Goal: Task Accomplishment & Management: Complete application form

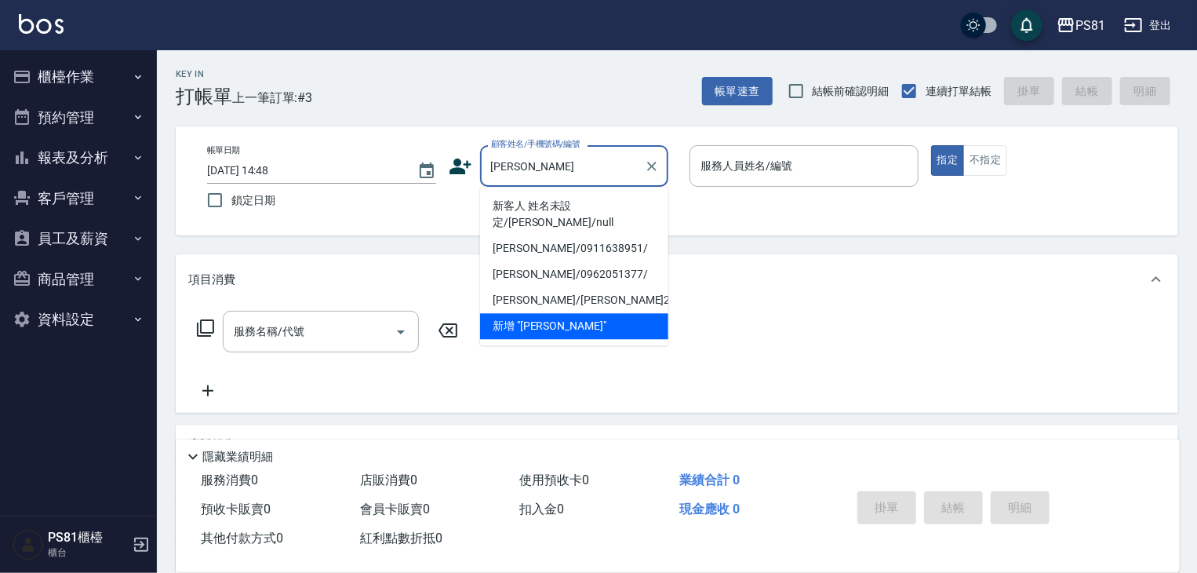
click at [590, 203] on li "新客人 姓名未設定/[PERSON_NAME]/null" at bounding box center [574, 214] width 188 height 42
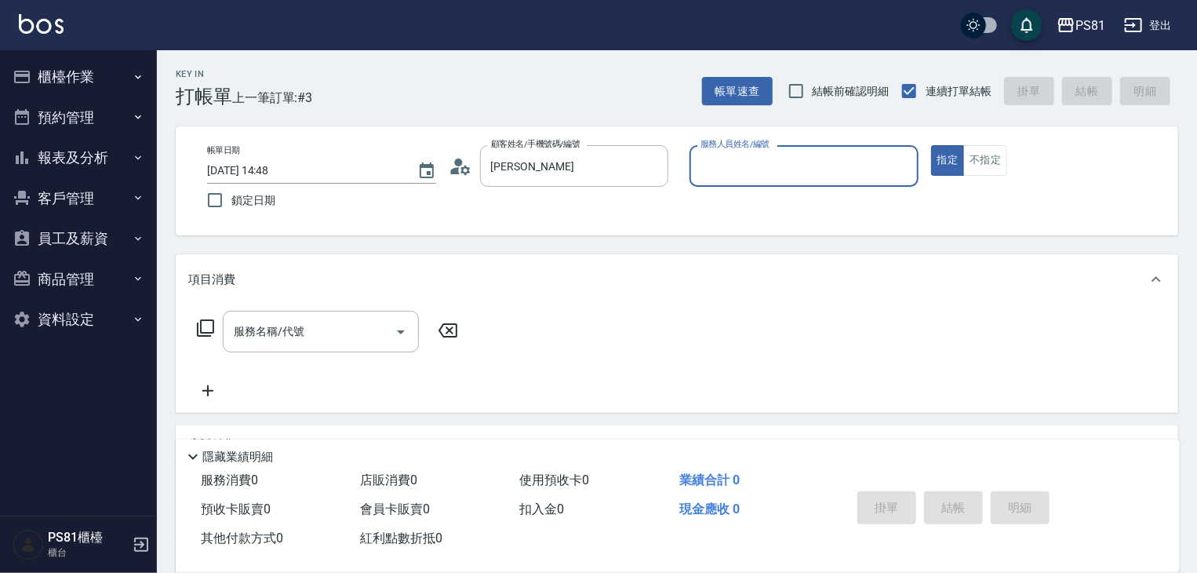
type input "新客人 姓名未設定/[PERSON_NAME]/null"
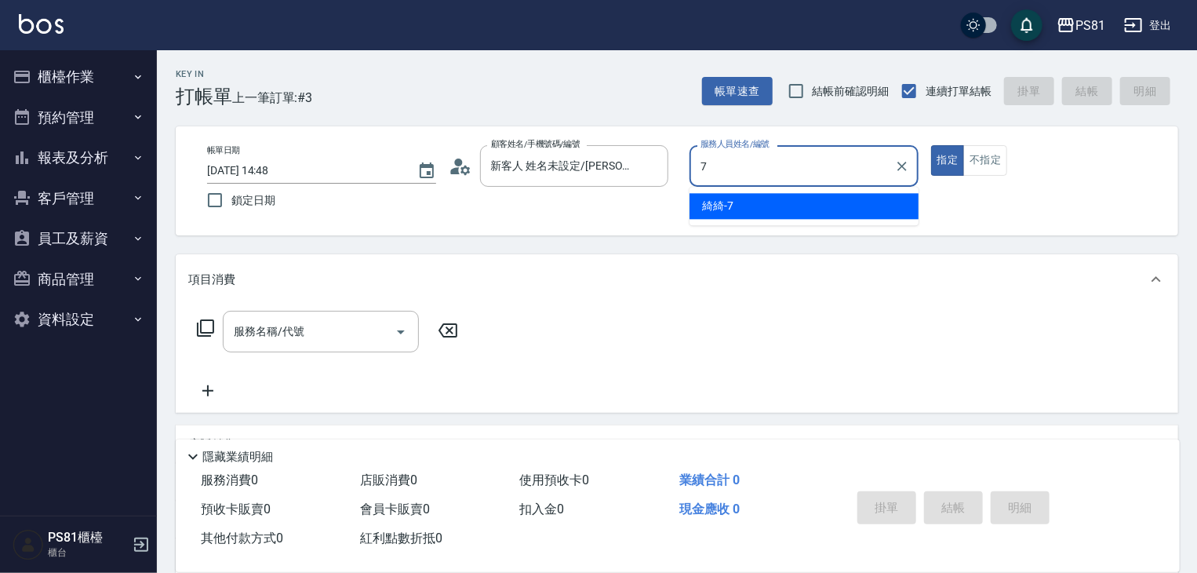
type input "綺綺-7"
type button "true"
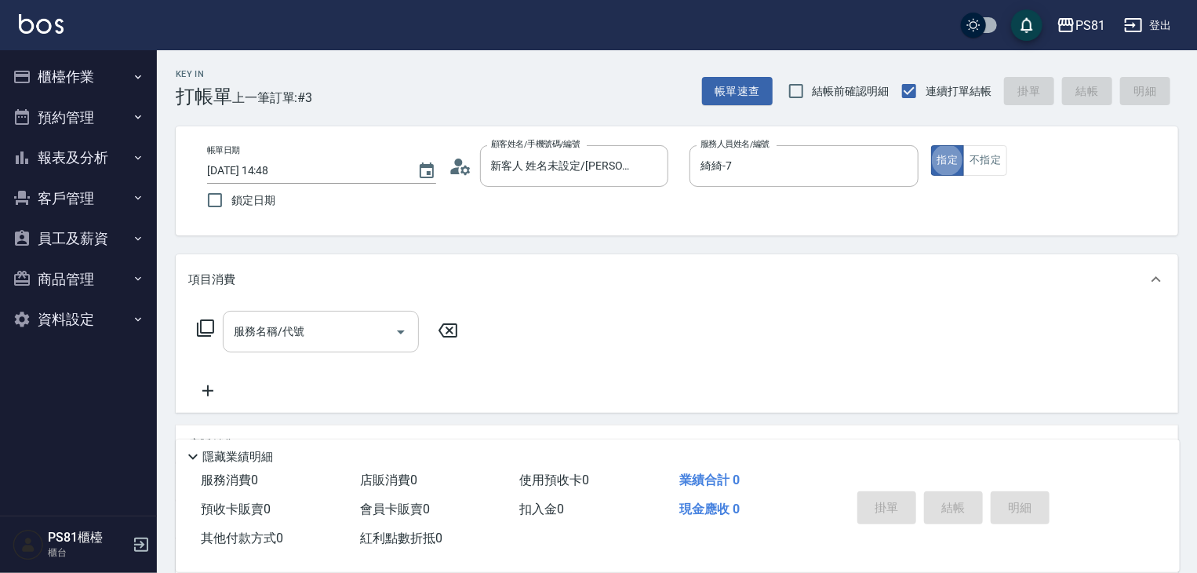
drag, startPoint x: 332, startPoint y: 342, endPoint x: 330, endPoint y: 334, distance: 8.2
click at [330, 335] on input "服務名稱/代號" at bounding box center [309, 331] width 159 height 27
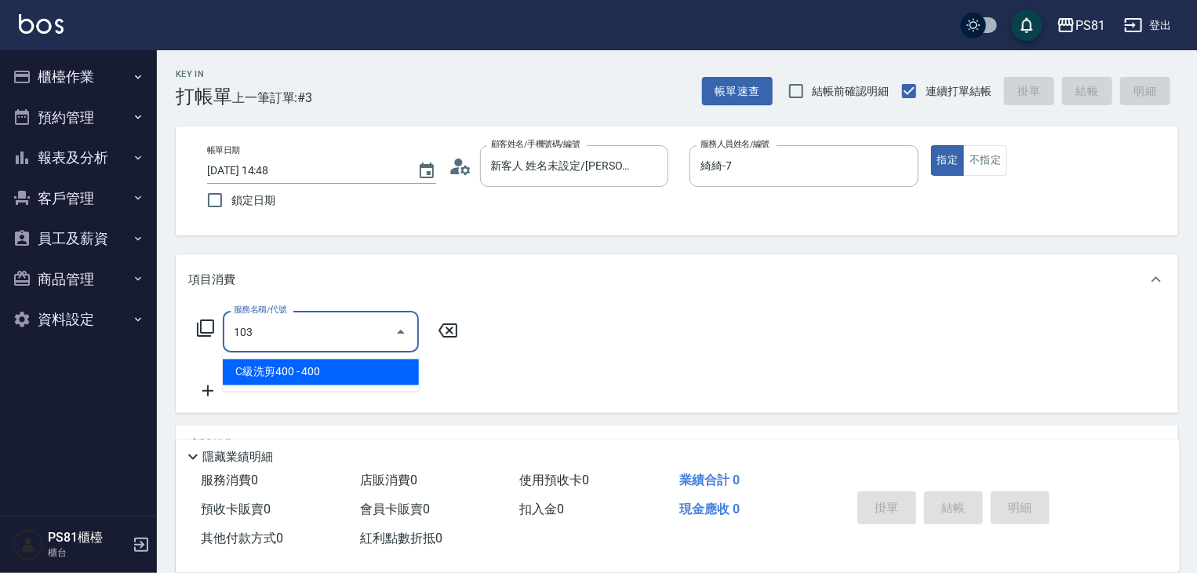
type input "C級洗剪400(103)"
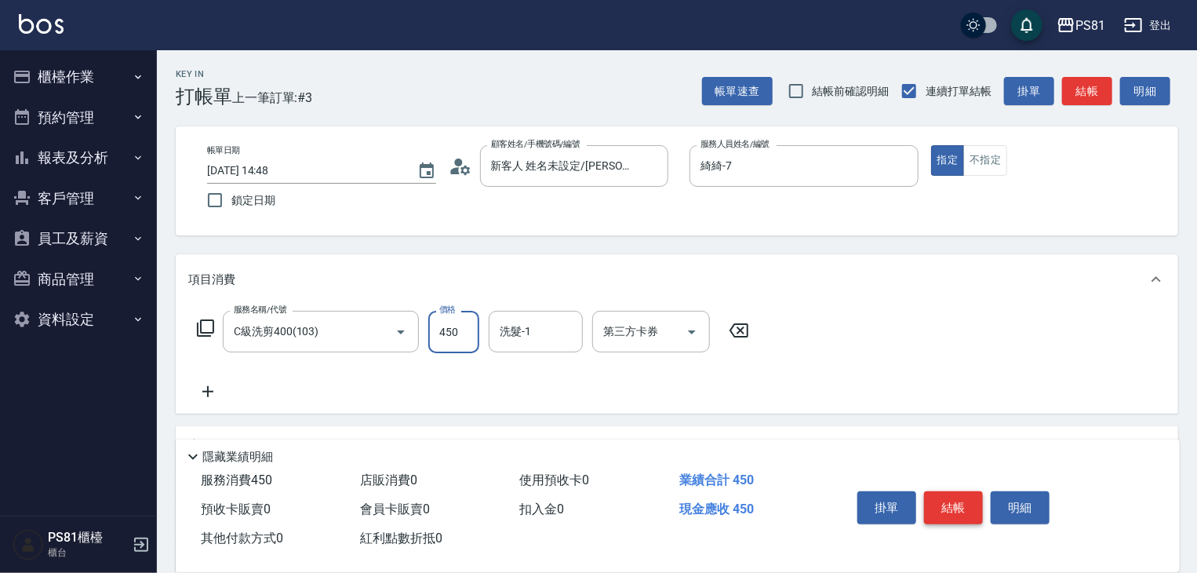
type input "450"
click at [964, 509] on button "結帳" at bounding box center [953, 507] width 59 height 33
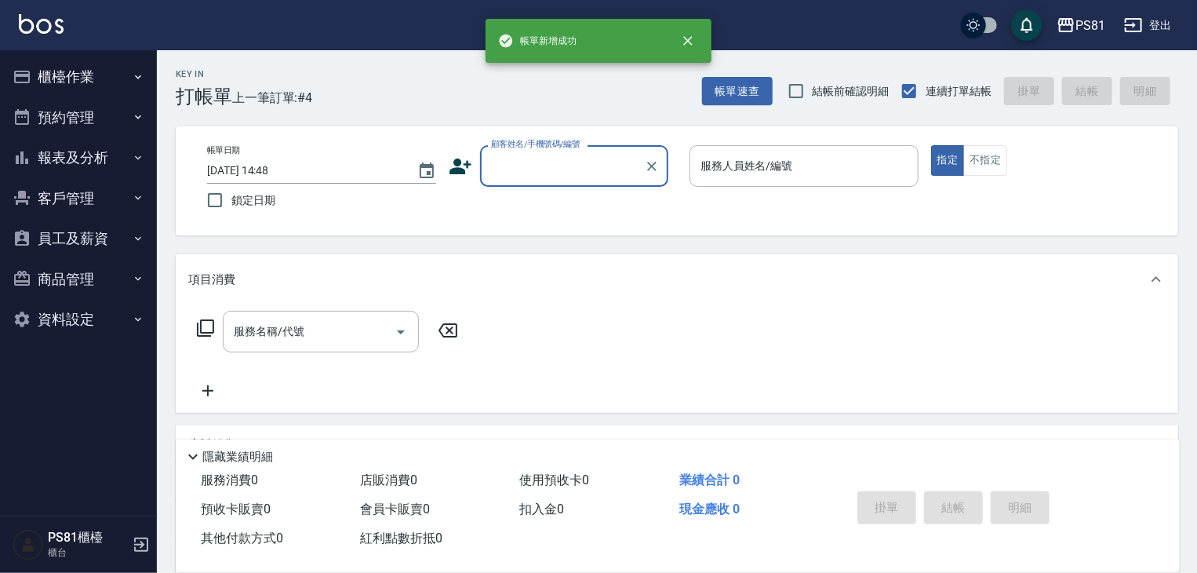
click at [86, 78] on button "櫃檯作業" at bounding box center [78, 76] width 144 height 41
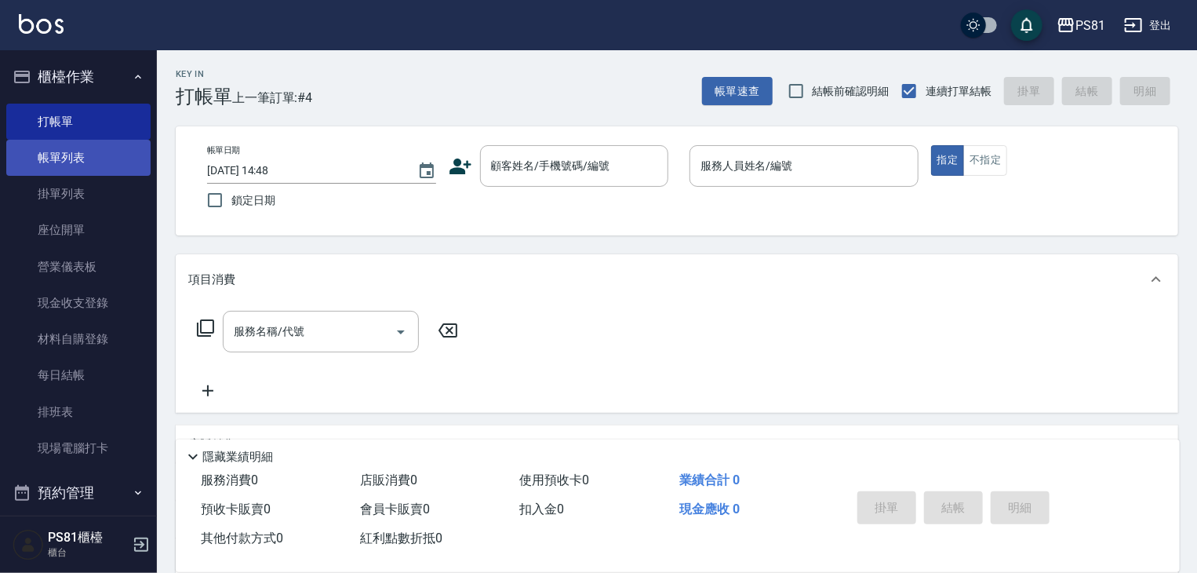
click at [104, 146] on link "帳單列表" at bounding box center [78, 158] width 144 height 36
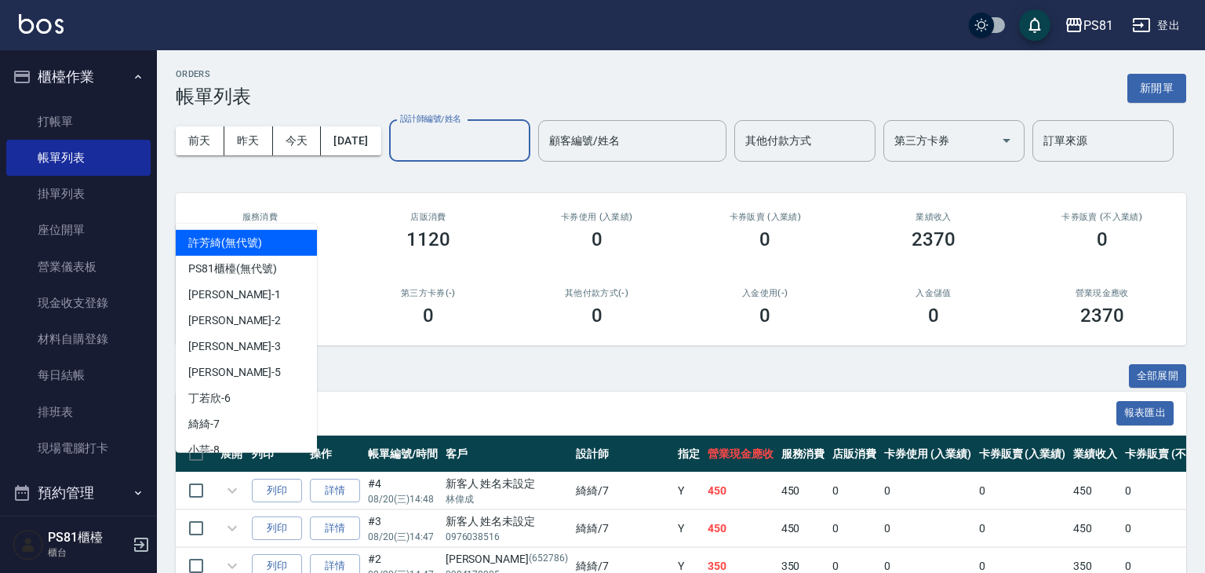
drag, startPoint x: 254, startPoint y: 195, endPoint x: 248, endPoint y: 183, distance: 14.0
click at [389, 162] on div "設計師編號/姓名" at bounding box center [459, 141] width 141 height 42
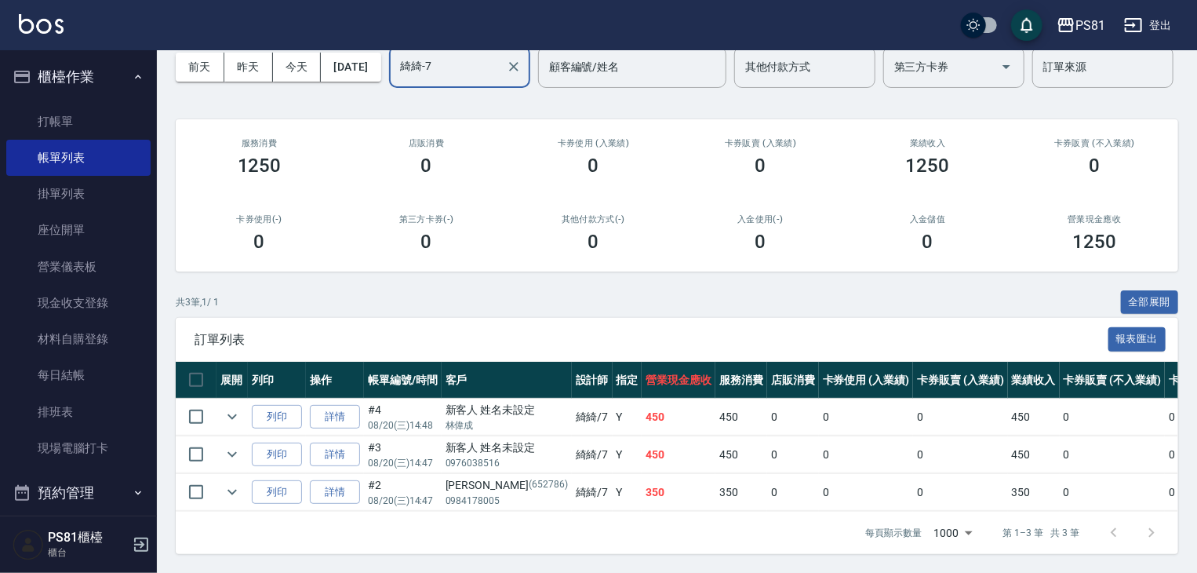
scroll to position [134, 0]
type input "綺綺-7"
click at [63, 121] on link "打帳單" at bounding box center [78, 122] width 144 height 36
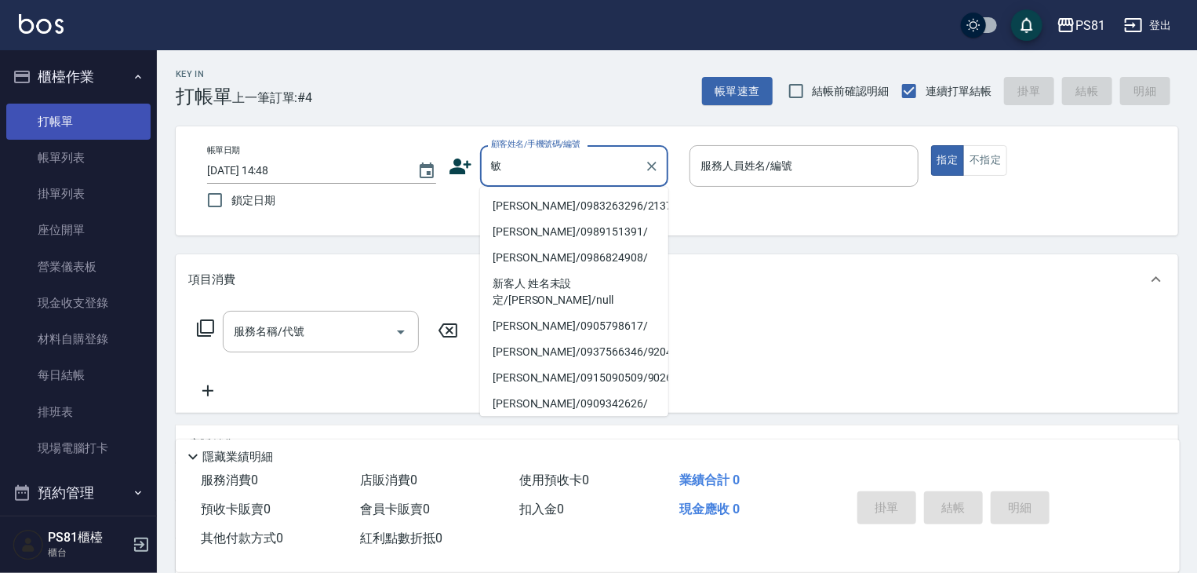
type input "泯"
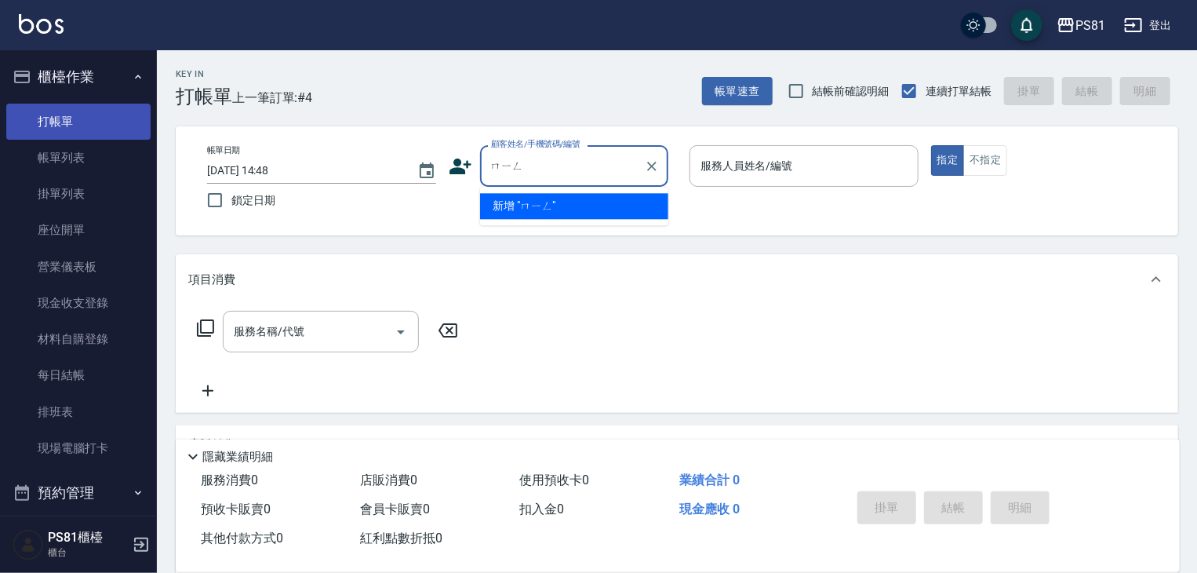
type input "名"
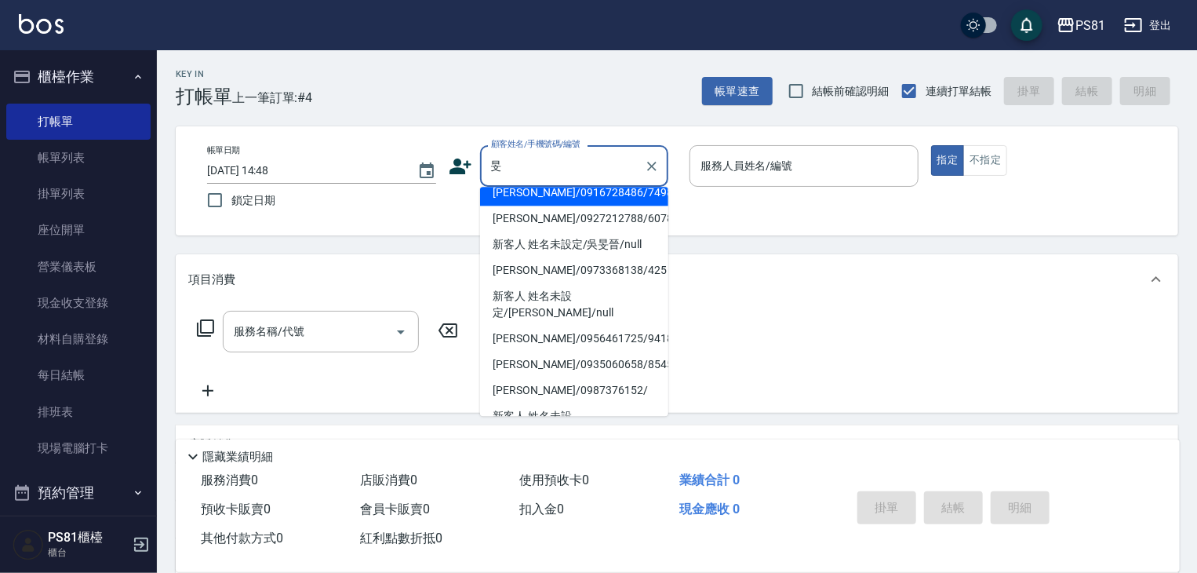
scroll to position [6, 0]
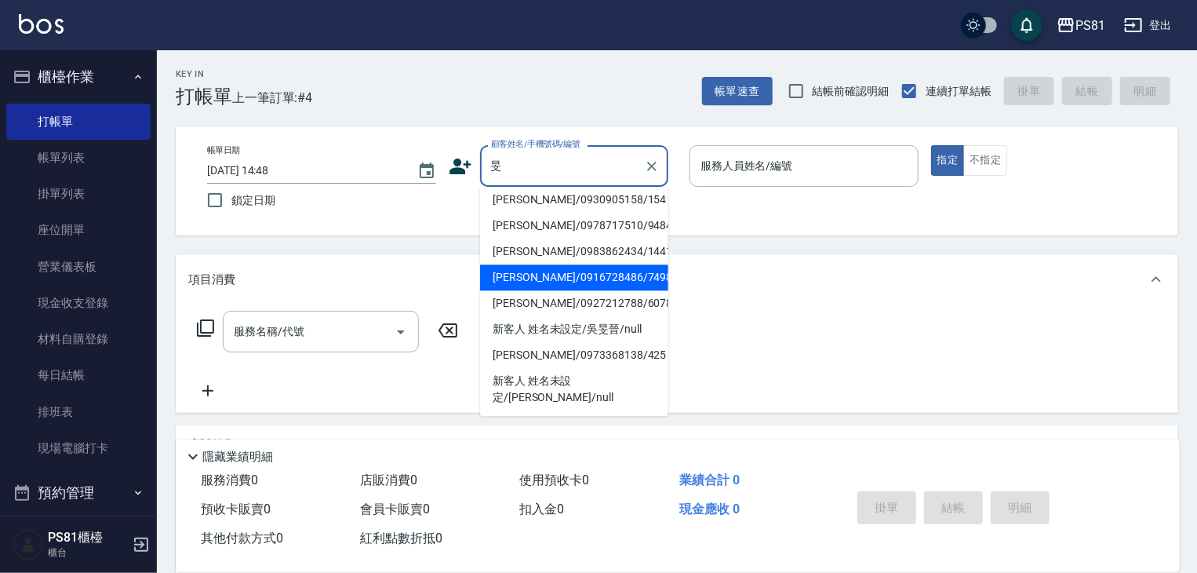
click at [544, 167] on input "旻" at bounding box center [562, 165] width 151 height 27
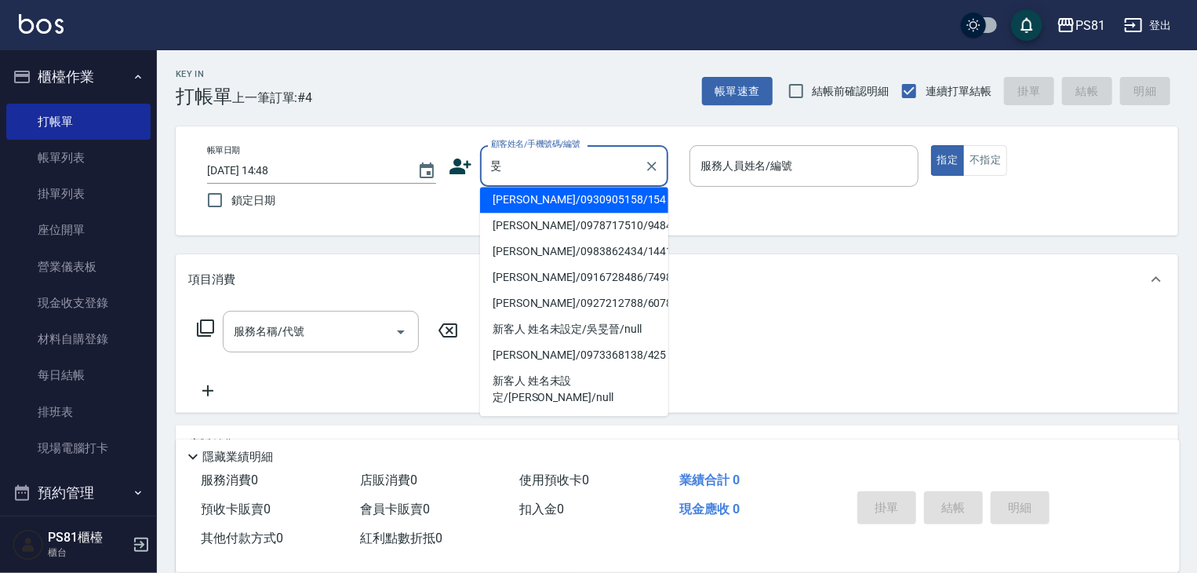
click at [544, 167] on input "旻" at bounding box center [562, 165] width 151 height 27
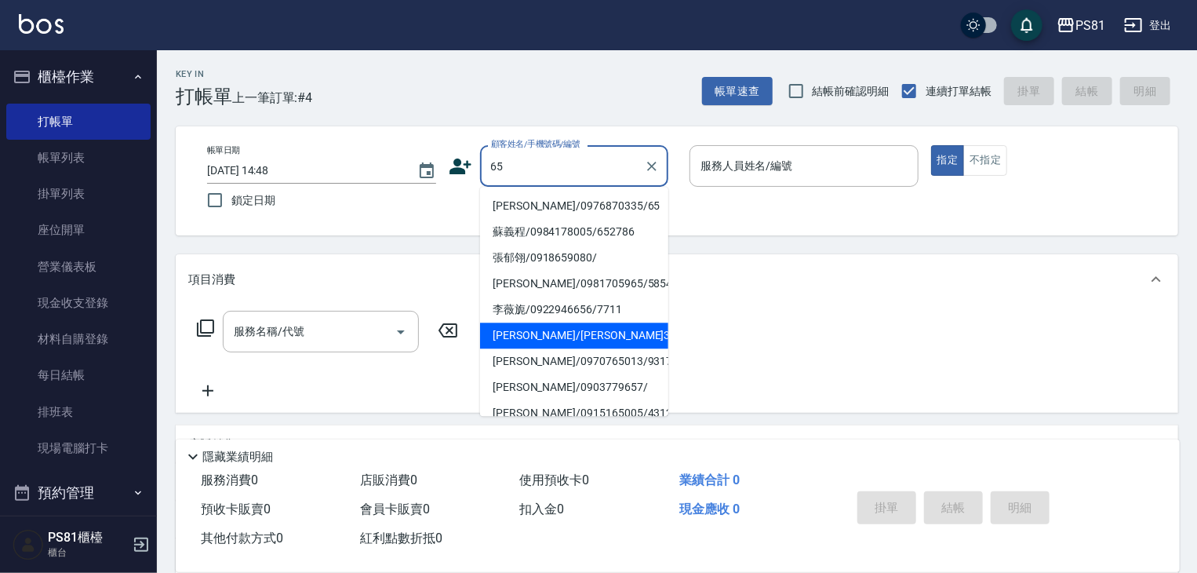
click at [595, 359] on li "[PERSON_NAME]/0970765013/9317" at bounding box center [574, 361] width 188 height 26
type input "[PERSON_NAME]/0970765013/9317"
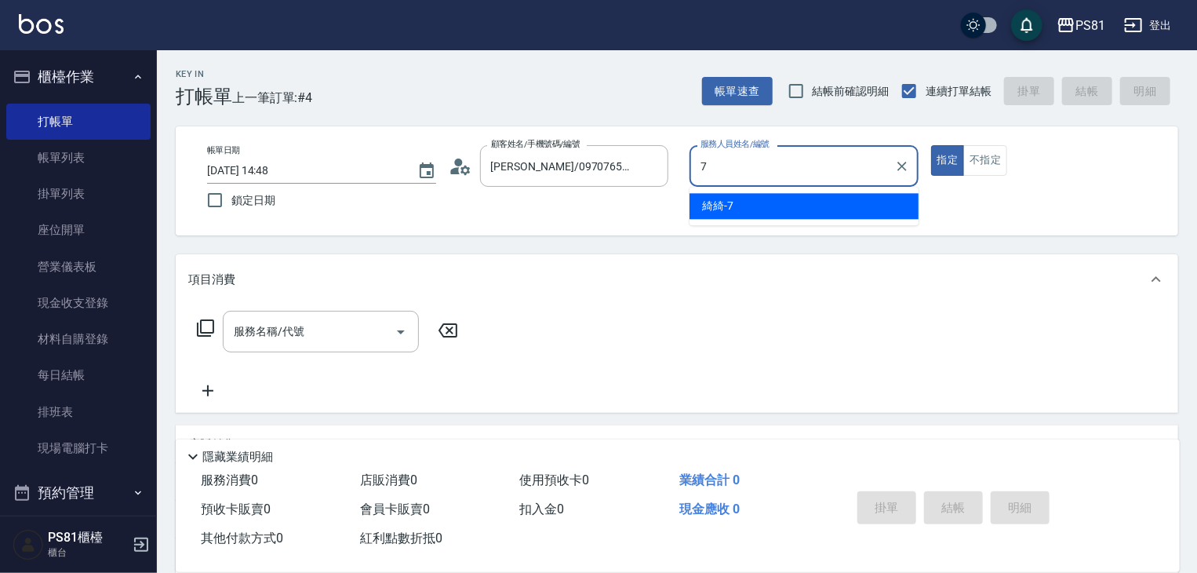
type input "綺綺-7"
type button "true"
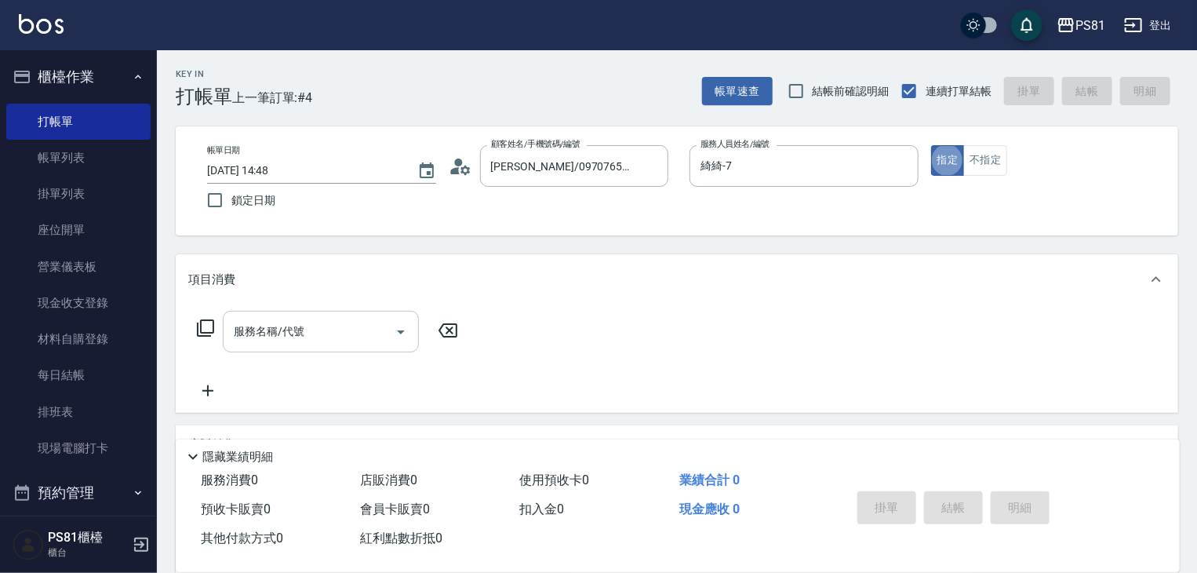
click at [310, 337] on input "服務名稱/代號" at bounding box center [309, 331] width 159 height 27
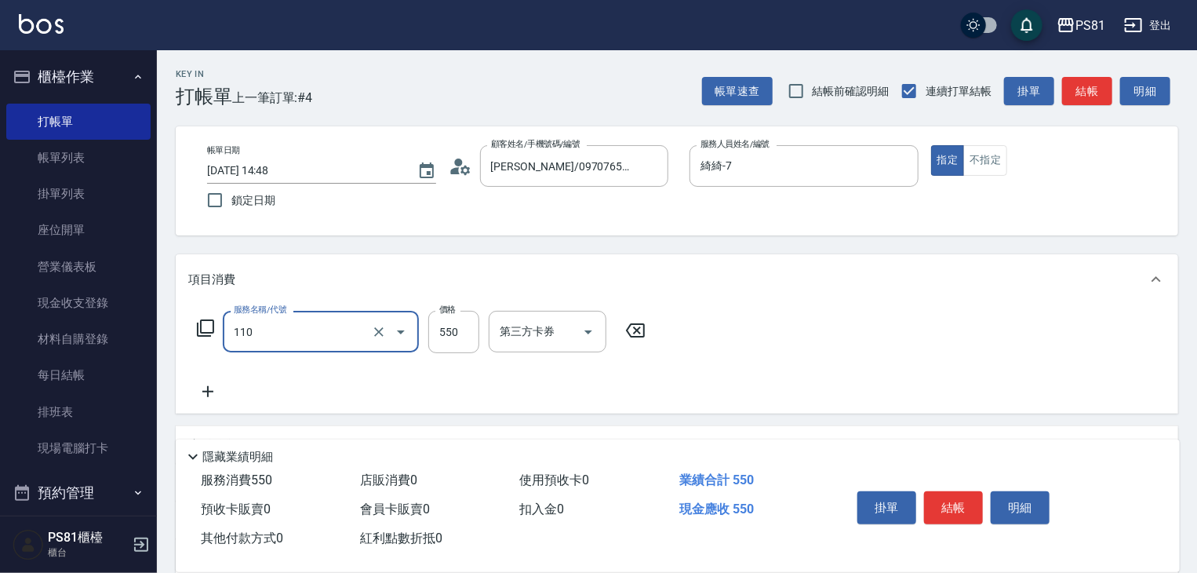
type input "去角質(抗油)(110)"
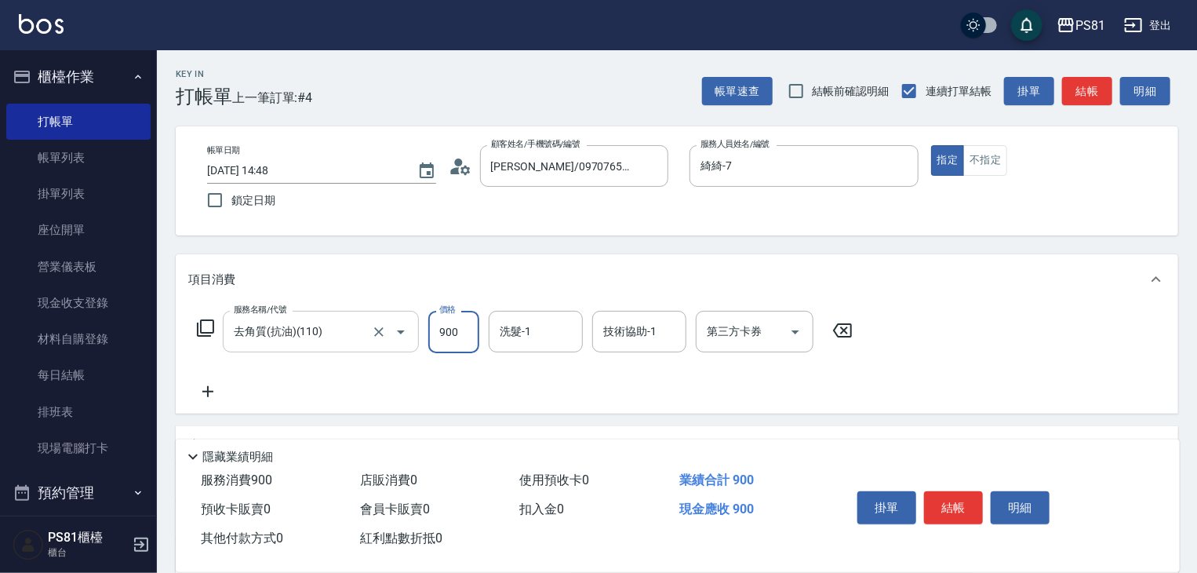
type input "900"
type input "3"
type input "涵文-22"
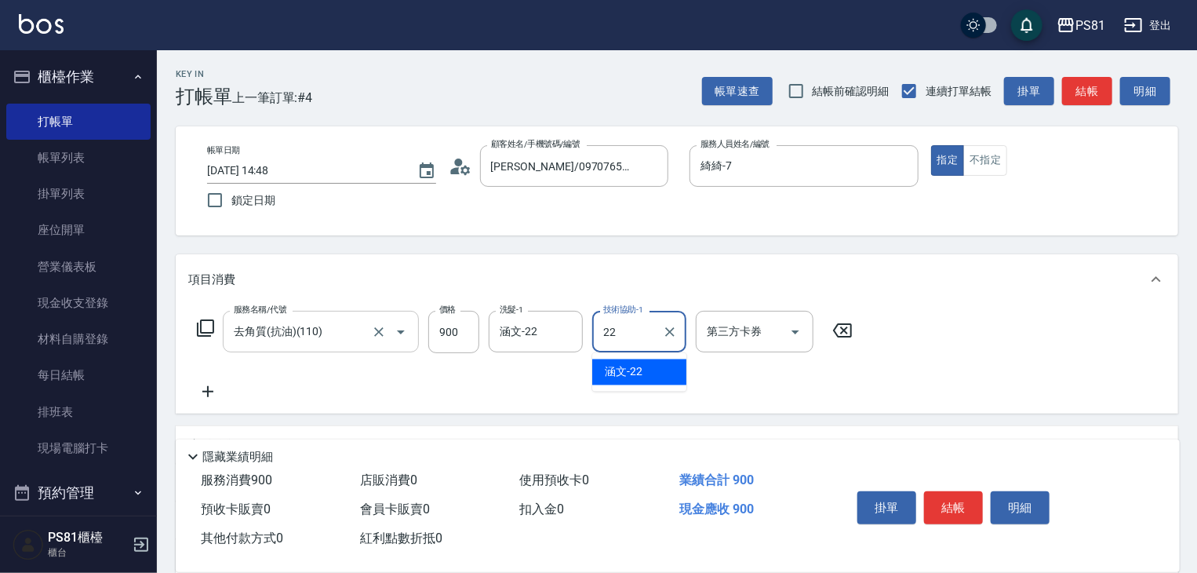
type input "涵文-22"
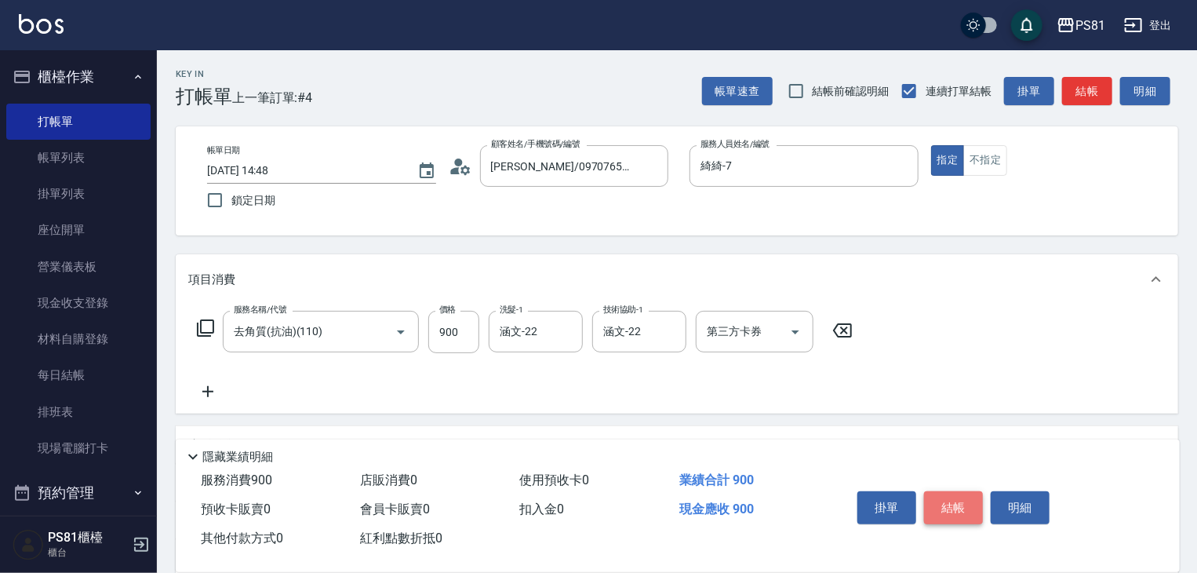
click at [957, 503] on button "結帳" at bounding box center [953, 507] width 59 height 33
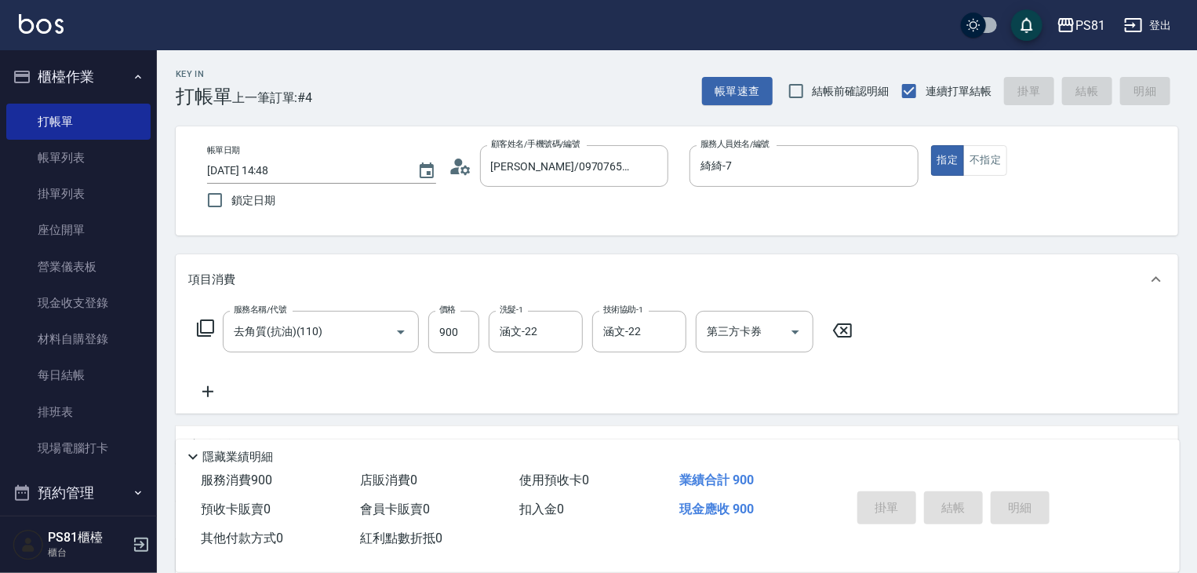
type input "[DATE] 14:49"
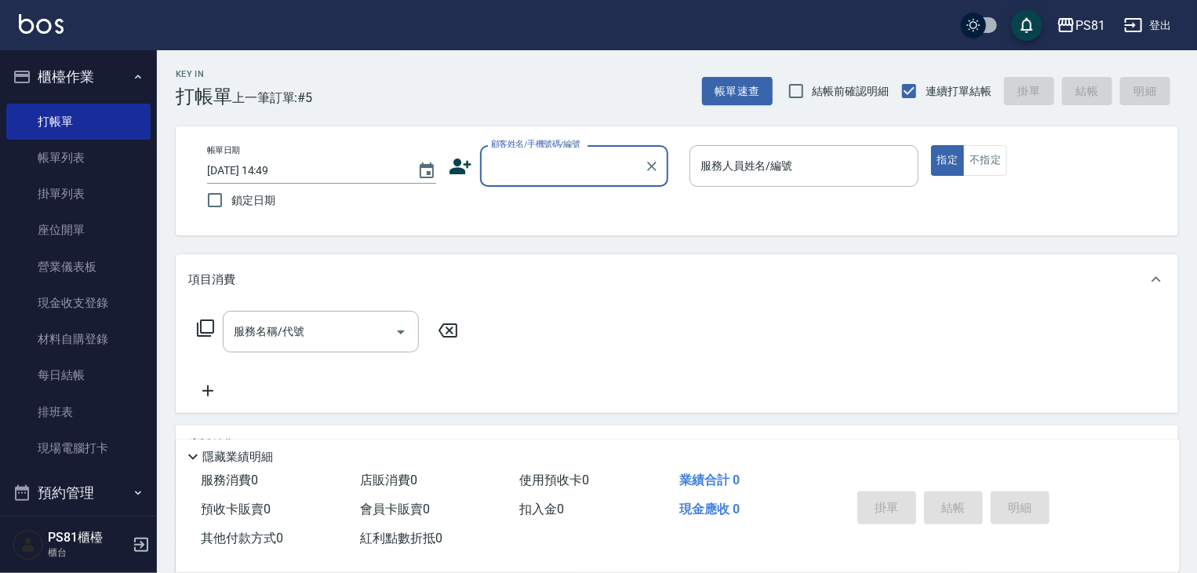
click at [582, 151] on div "顧客姓名/手機號碼/編號" at bounding box center [574, 166] width 188 height 42
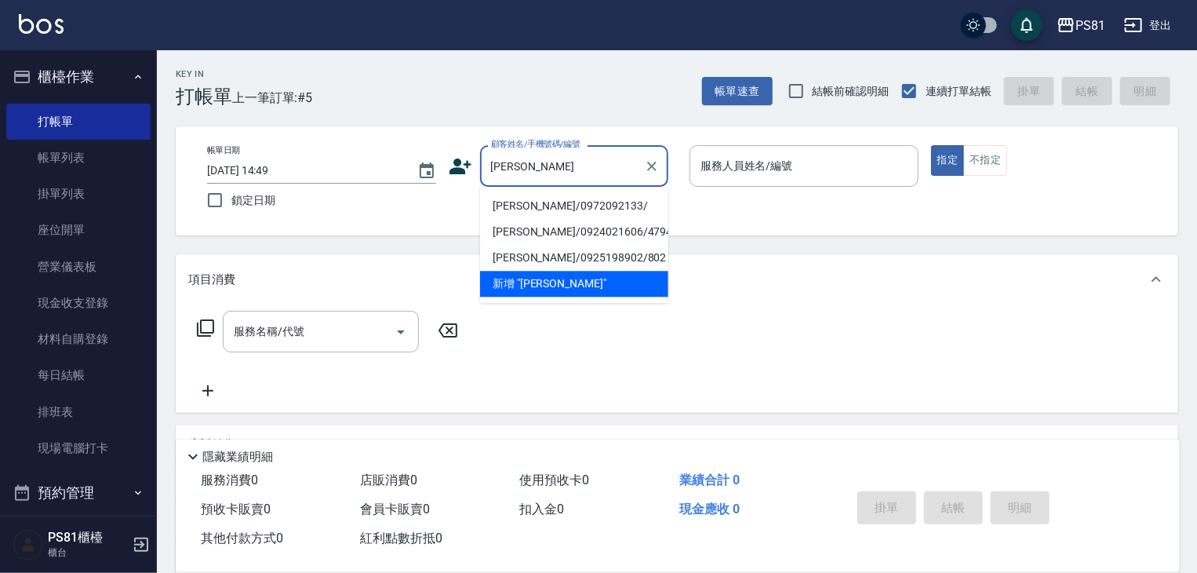
click at [584, 214] on li "[PERSON_NAME]/0972092133/" at bounding box center [574, 206] width 188 height 26
type input "[PERSON_NAME]/0972092133/"
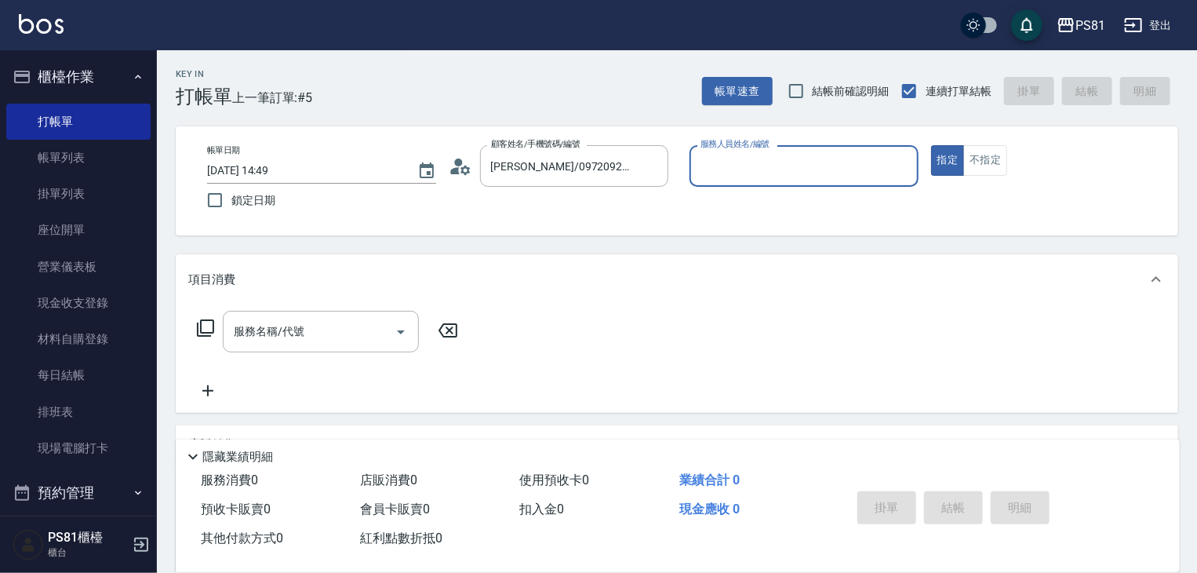
type input "[DEMOGRAPHIC_DATA]-2"
click at [399, 334] on icon "Open" at bounding box center [401, 332] width 19 height 19
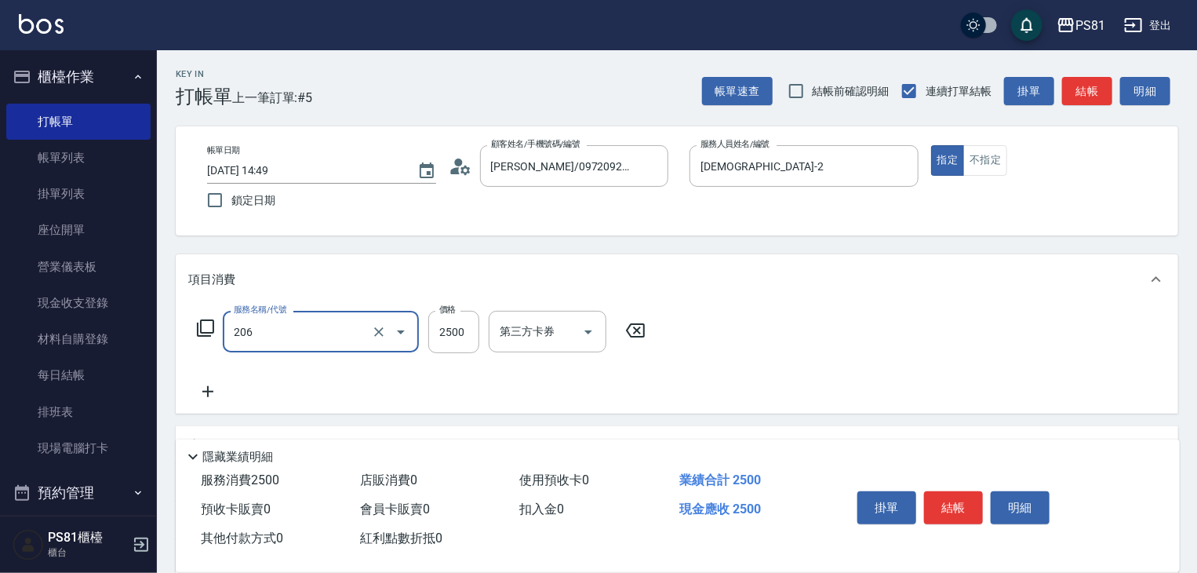
type input "錫紙燙2500(206)"
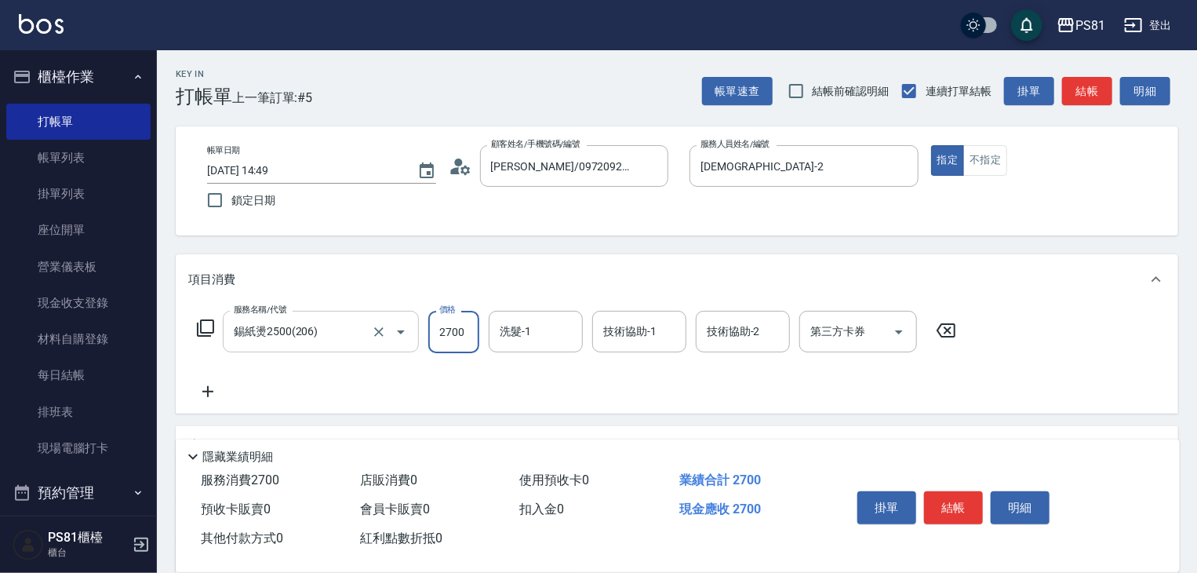
type input "2700"
type input "Q比-21"
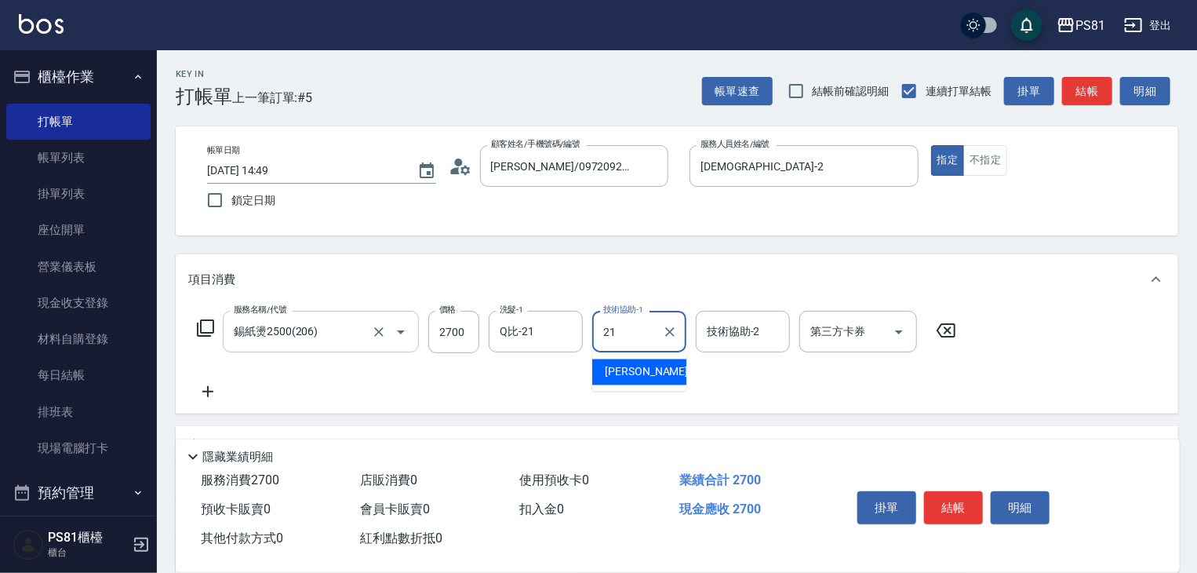
type input "Q比-21"
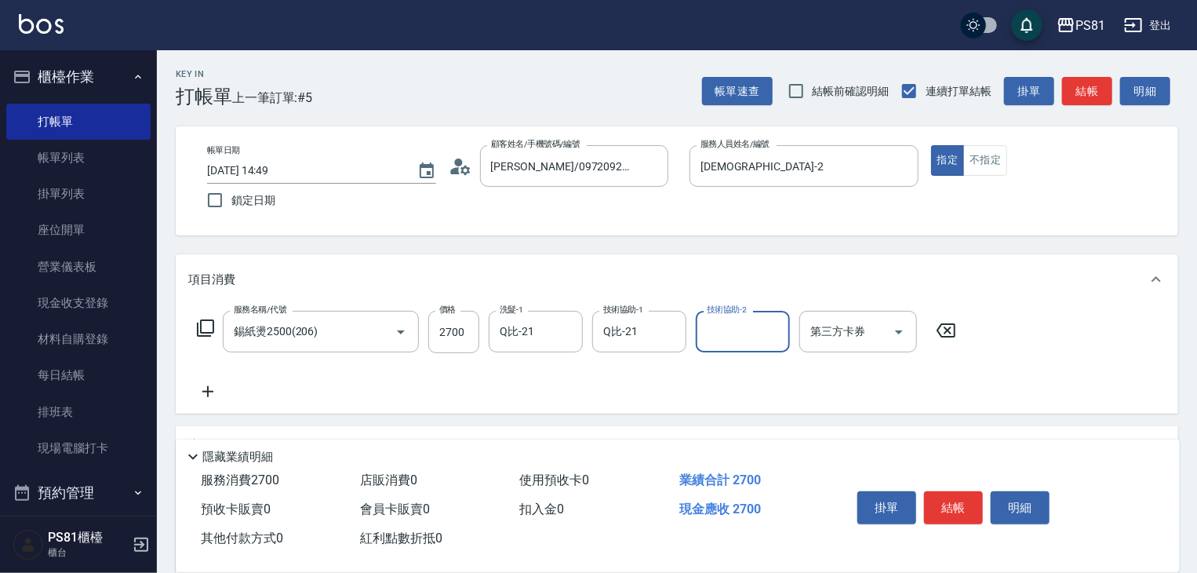
scroll to position [191, 0]
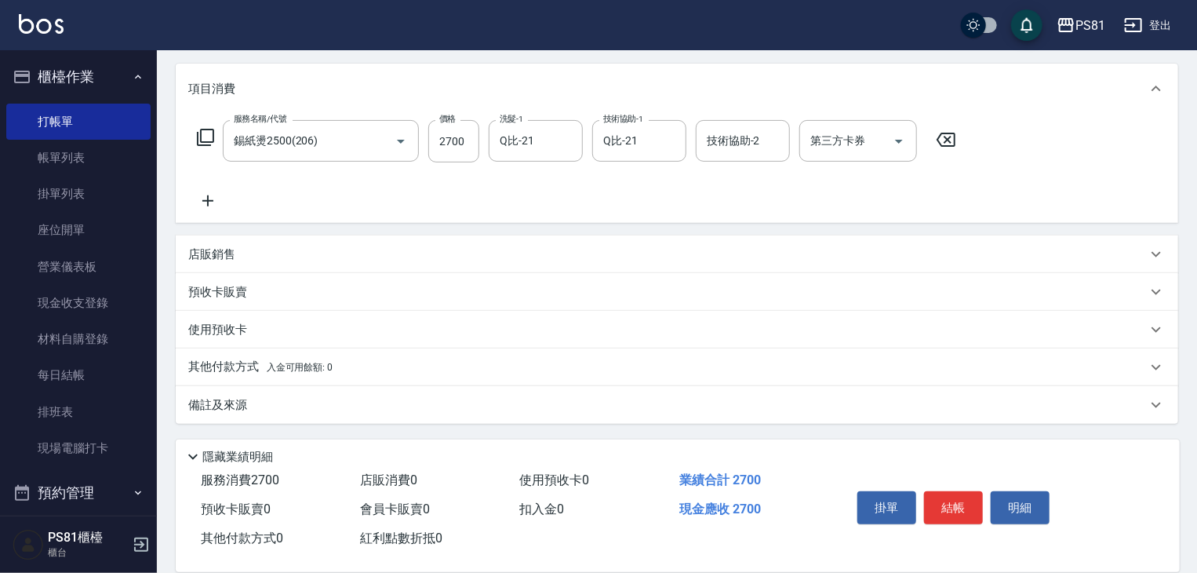
click at [325, 372] on p "其他付款方式 入金可用餘額: 0" at bounding box center [260, 367] width 144 height 17
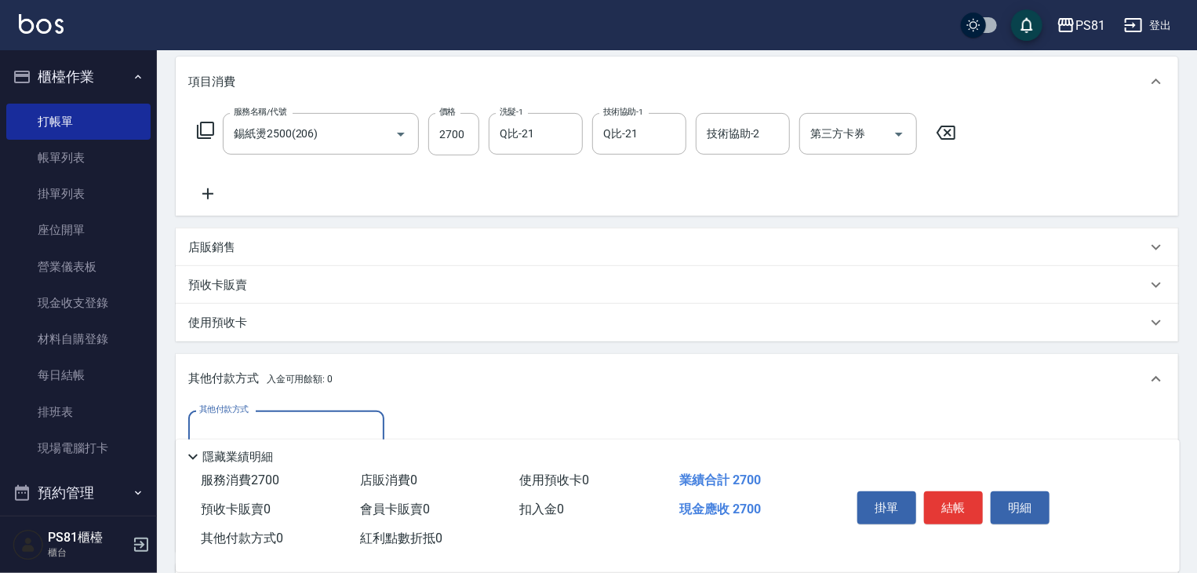
scroll to position [376, 0]
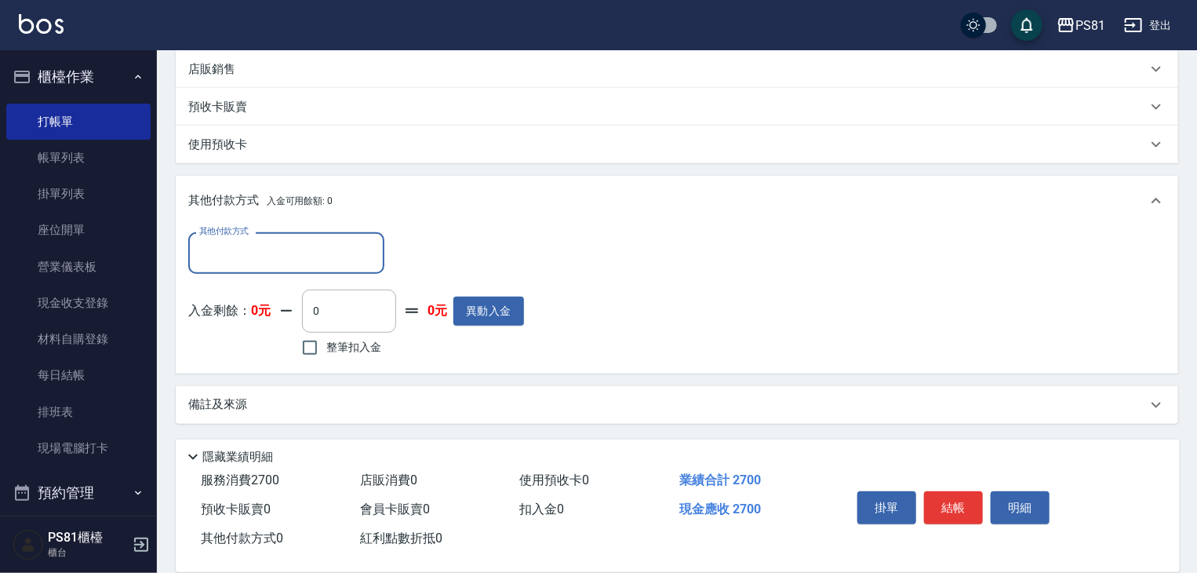
click at [361, 248] on input "其他付款方式" at bounding box center [286, 252] width 182 height 27
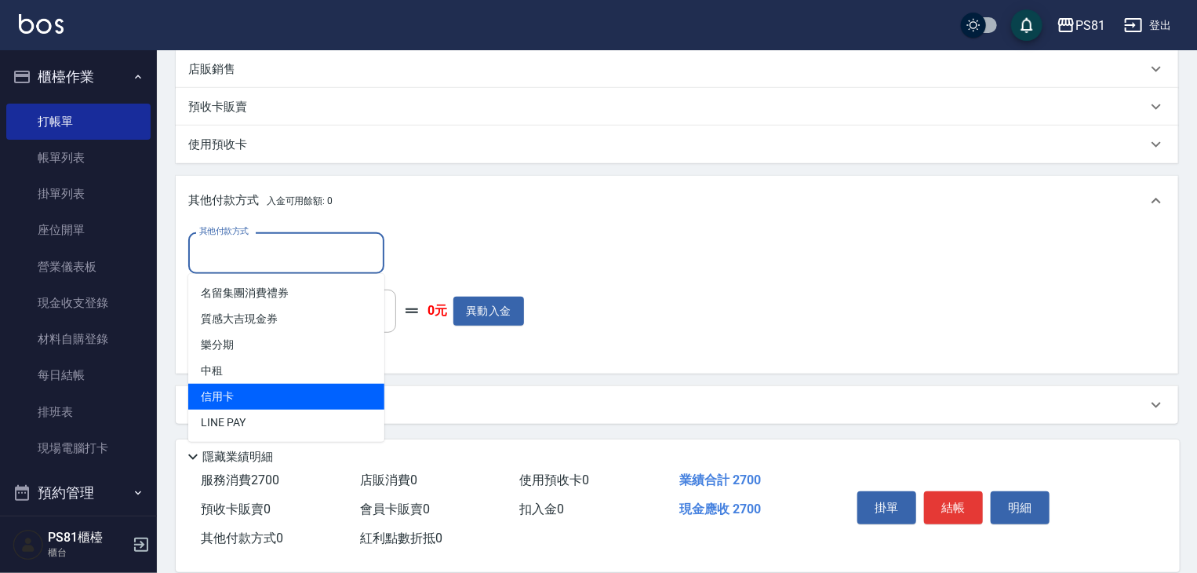
click at [301, 399] on span "信用卡" at bounding box center [286, 397] width 196 height 26
type input "信用卡"
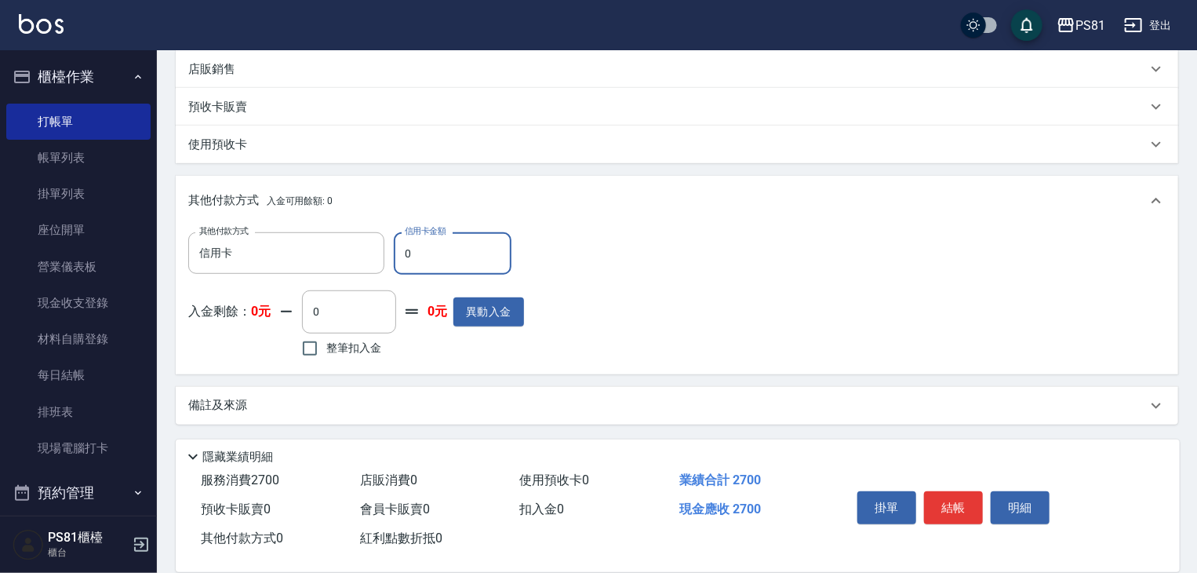
click at [431, 239] on input "0" at bounding box center [453, 253] width 118 height 42
type input "2700"
drag, startPoint x: 709, startPoint y: 275, endPoint x: 901, endPoint y: 387, distance: 221.5
click at [709, 275] on div "其他付款方式 信用卡 其他付款方式 信用卡金額 2700 信用卡金額 入金剩餘： 0元 0 ​ 整筆扣入金 0元 異動入金" at bounding box center [677, 296] width 978 height 129
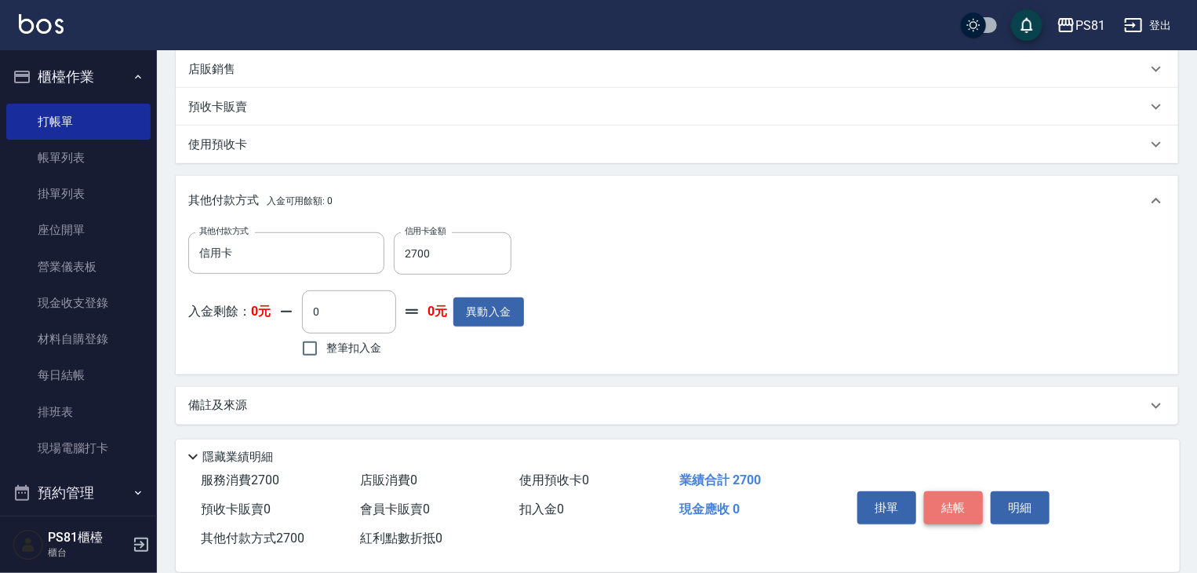
click at [959, 512] on button "結帳" at bounding box center [953, 507] width 59 height 33
type input "[DATE] 15:03"
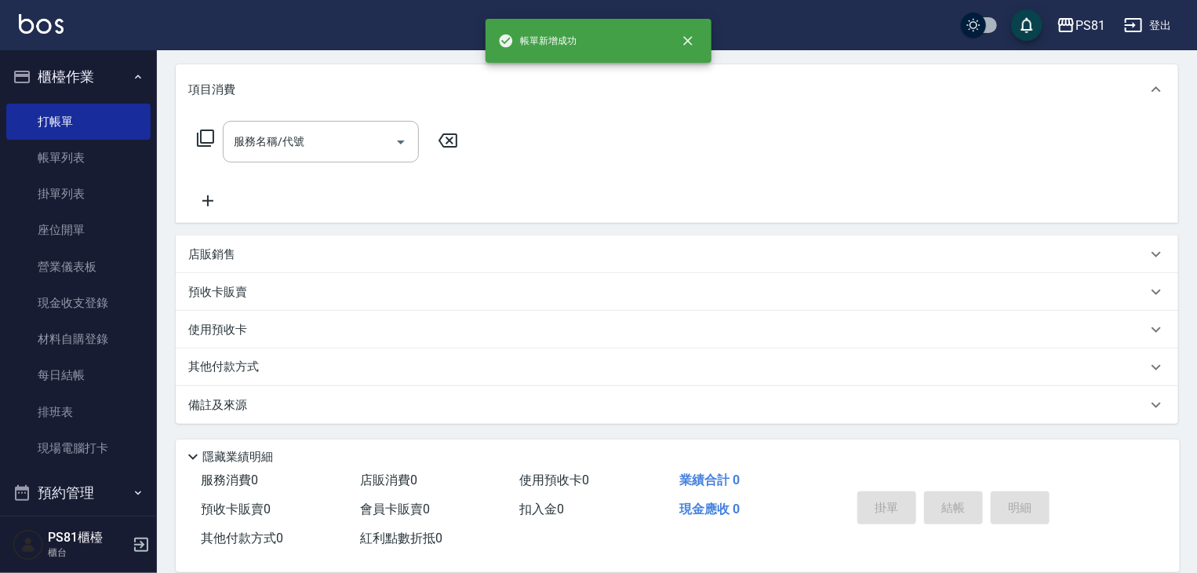
scroll to position [0, 0]
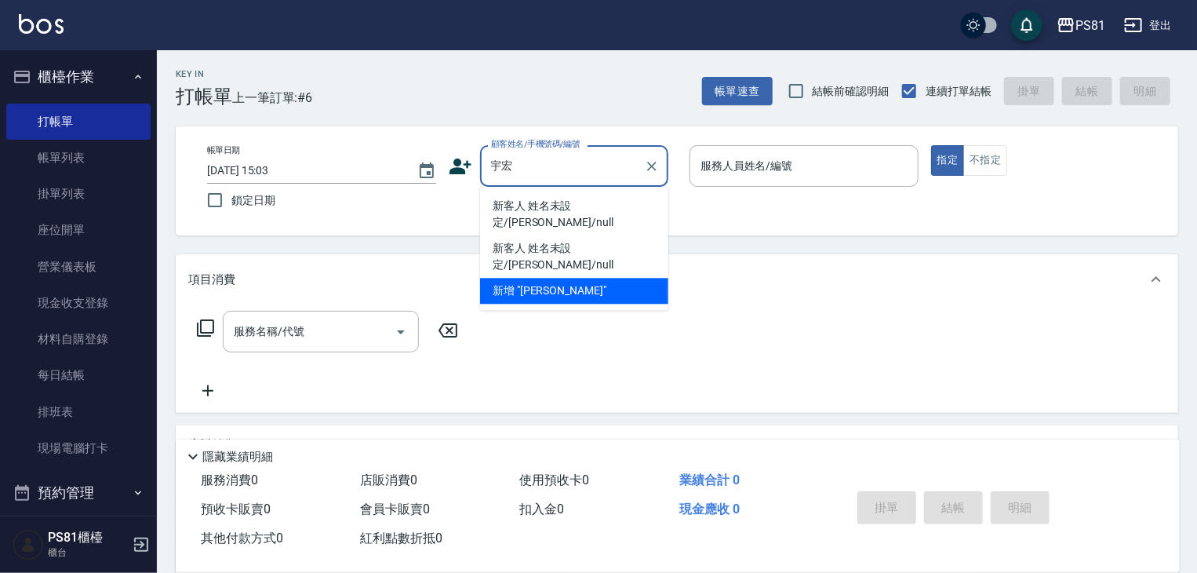
click at [570, 206] on li "新客人 姓名未設定/[PERSON_NAME]/null" at bounding box center [574, 214] width 188 height 42
type input "新客人 姓名未設定/[PERSON_NAME]/null"
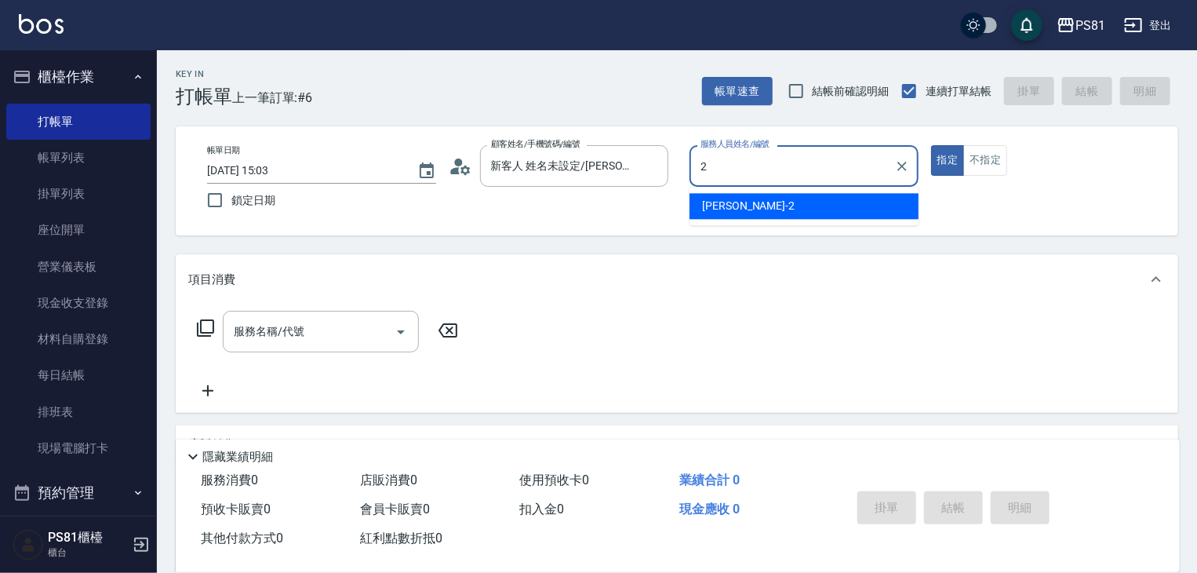
type input "[DEMOGRAPHIC_DATA]-2"
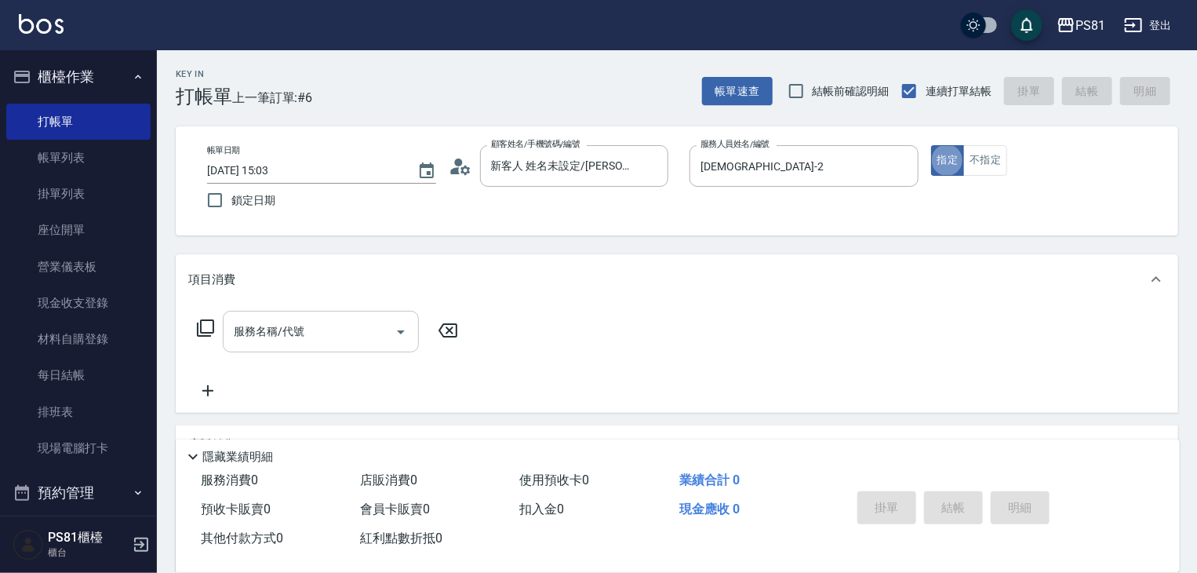
click at [326, 331] on input "服務名稱/代號" at bounding box center [309, 331] width 159 height 27
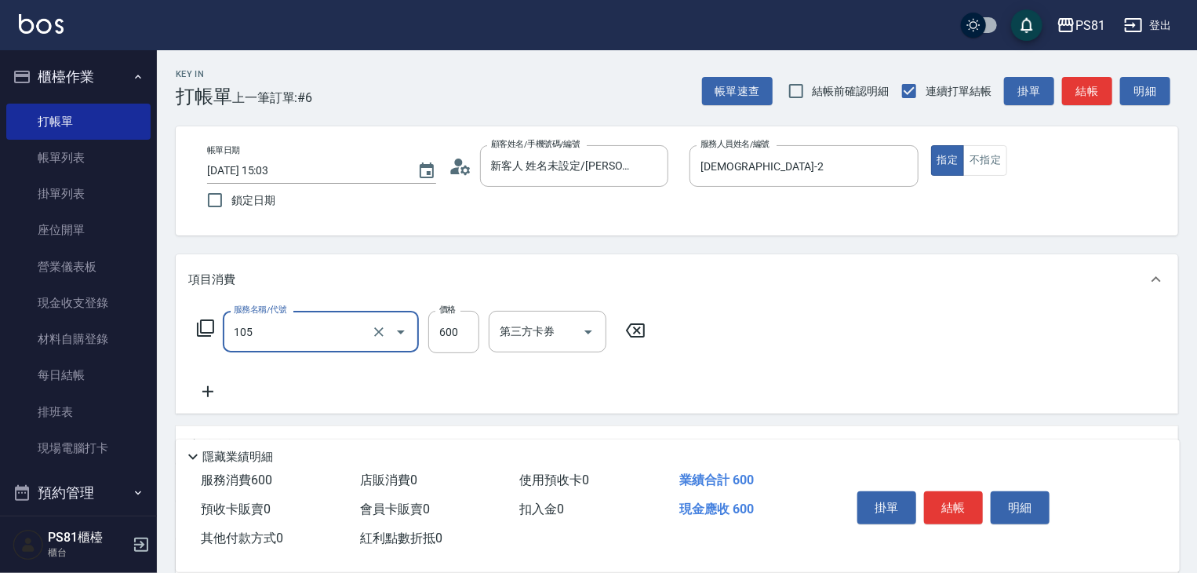
type input "A級洗剪600(105)"
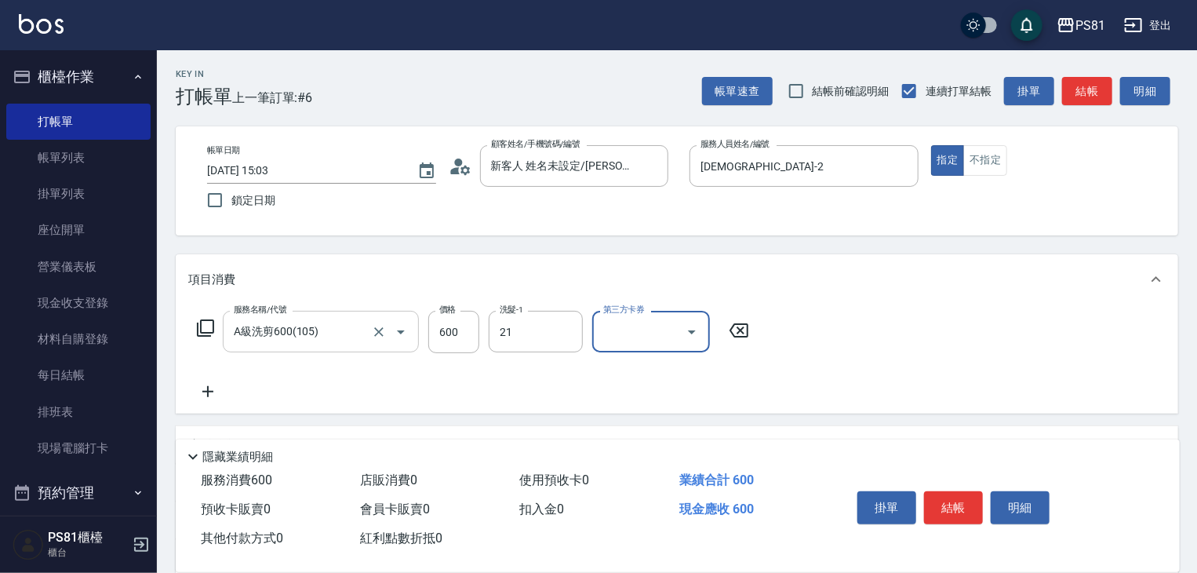
type input "Q比-21"
drag, startPoint x: 920, startPoint y: 355, endPoint x: 962, endPoint y: 398, distance: 59.9
click at [921, 357] on div "服務名稱/代號 A級洗剪600(105) 服務名稱/代號 價格 600 價格 洗髮-1 Q比-21 洗髮-1 第三方卡券 第三方卡券" at bounding box center [677, 358] width 1003 height 109
click at [907, 370] on div "服務名稱/代號 A級洗剪600(105) 服務名稱/代號 價格 600 價格 洗髮-1 Q比-21 洗髮-1 第三方卡券 第三方卡券" at bounding box center [677, 358] width 1003 height 109
click at [971, 498] on button "結帳" at bounding box center [953, 507] width 59 height 33
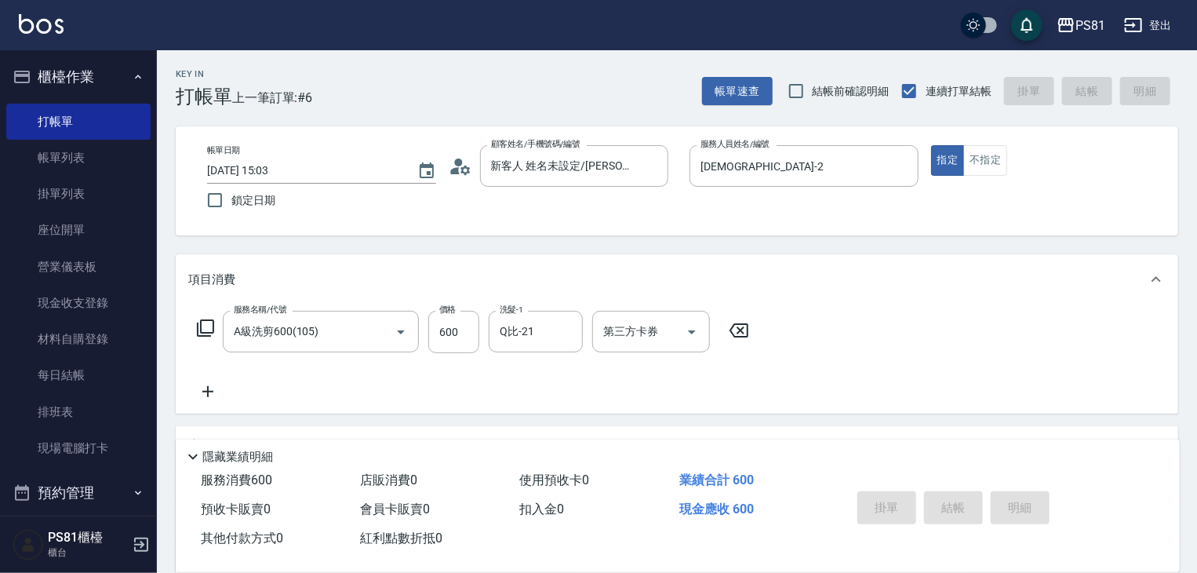
type input "[DATE] 15:04"
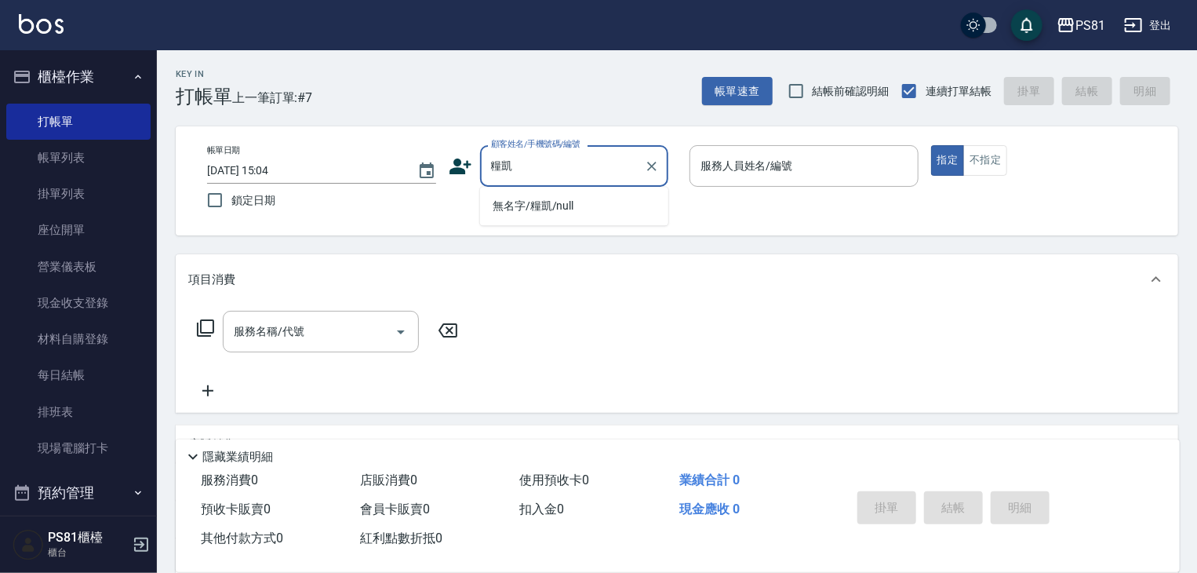
click at [533, 198] on li "無名字/糧凱/null" at bounding box center [574, 206] width 188 height 26
type input "無名字/糧凱/null"
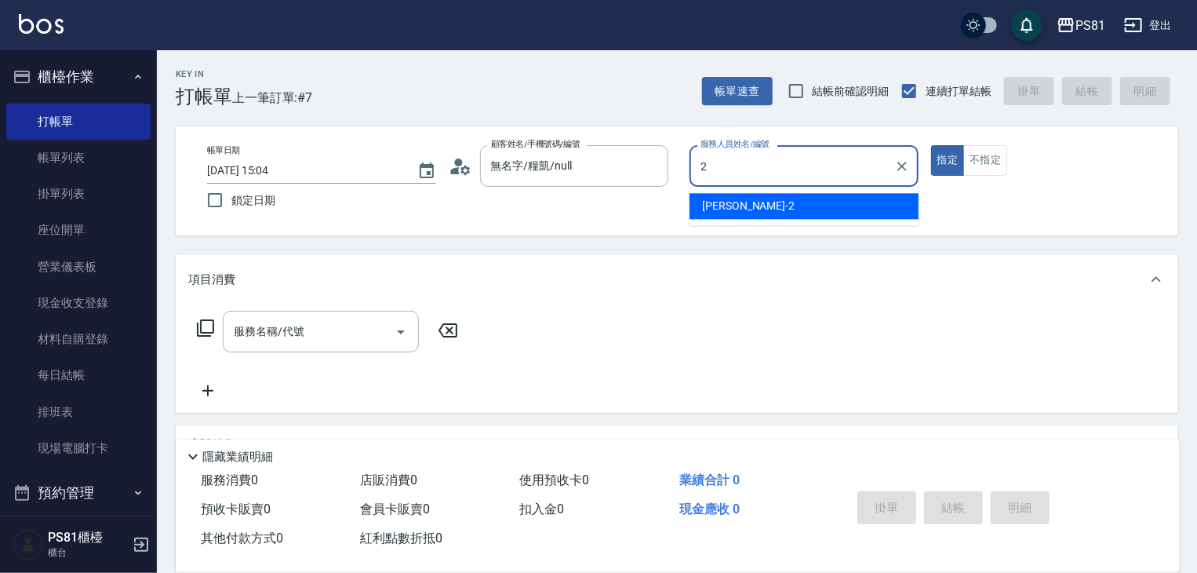
type input "[DEMOGRAPHIC_DATA]-2"
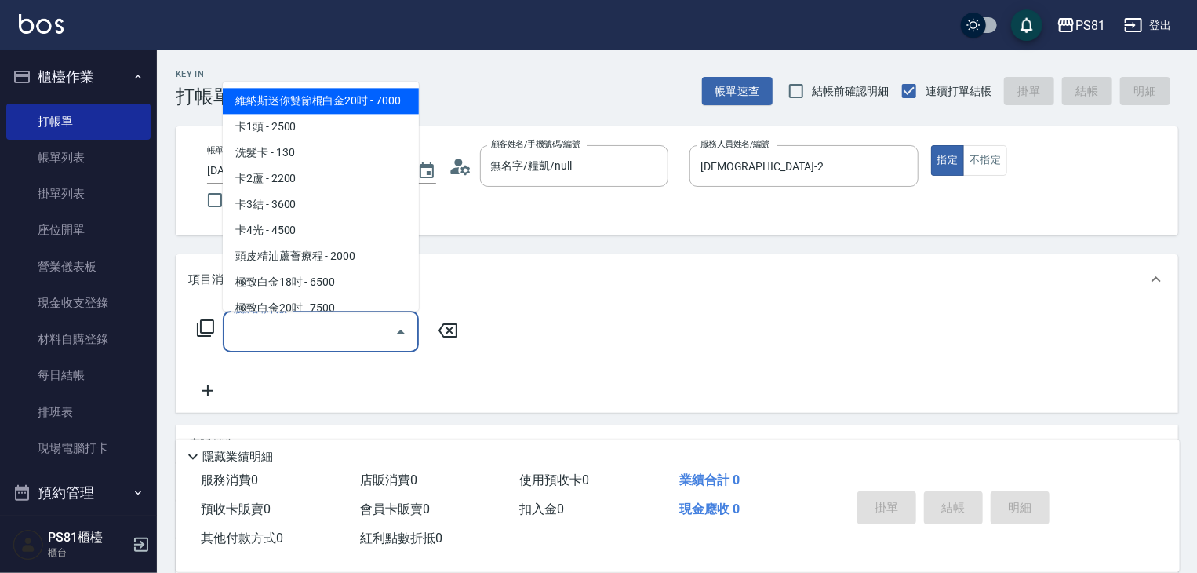
click at [304, 341] on input "服務名稱/代號" at bounding box center [309, 331] width 159 height 27
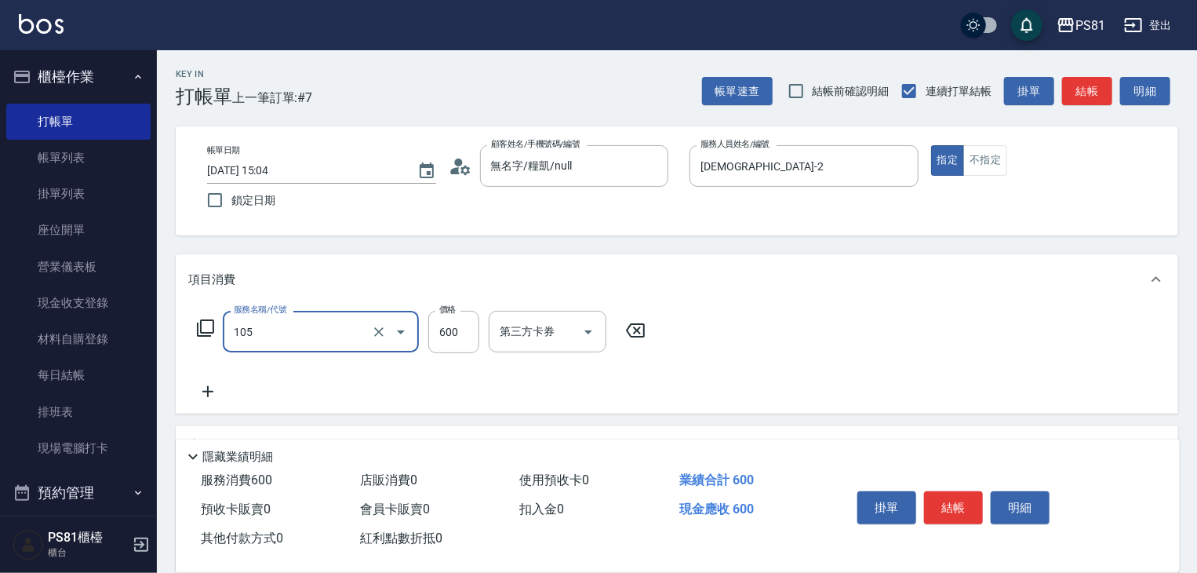
type input "A級洗剪600(105)"
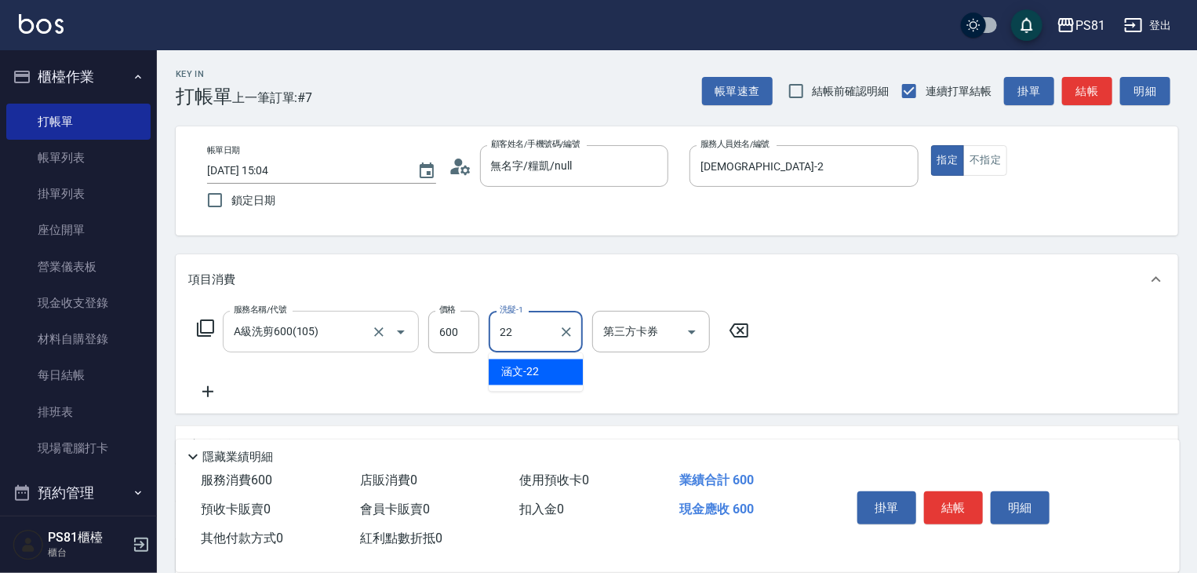
type input "涵文-22"
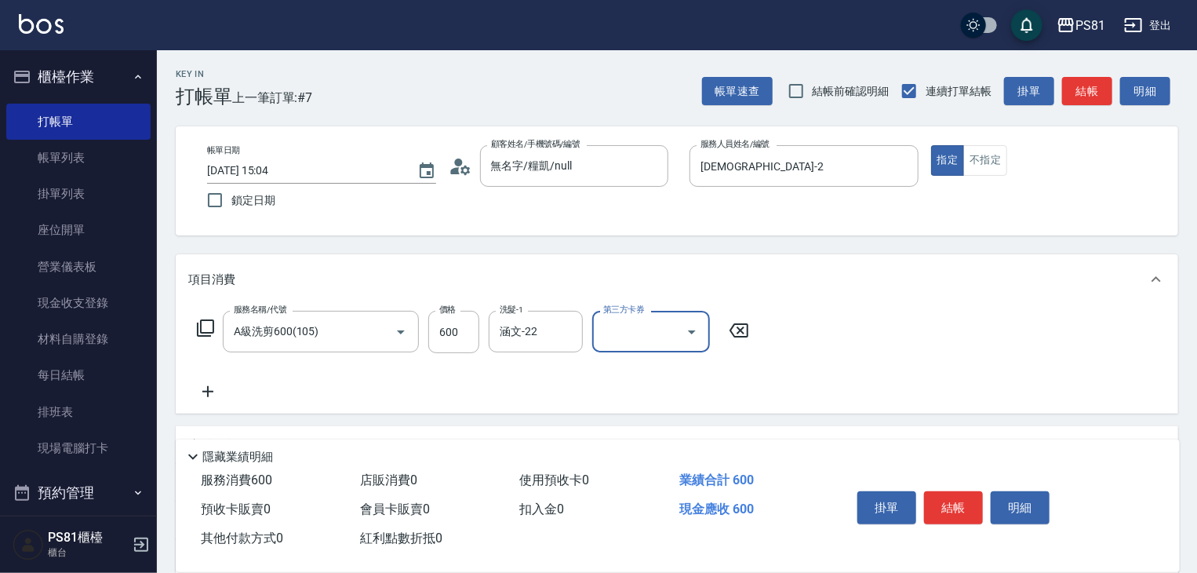
click at [979, 358] on div "服務名稱/代號 A級洗剪600(105) 服務名稱/代號 價格 600 價格 洗髮-1 涵文-22 洗髮-1 第三方卡券 第三方卡券" at bounding box center [677, 358] width 1003 height 109
click at [968, 506] on button "結帳" at bounding box center [953, 507] width 59 height 33
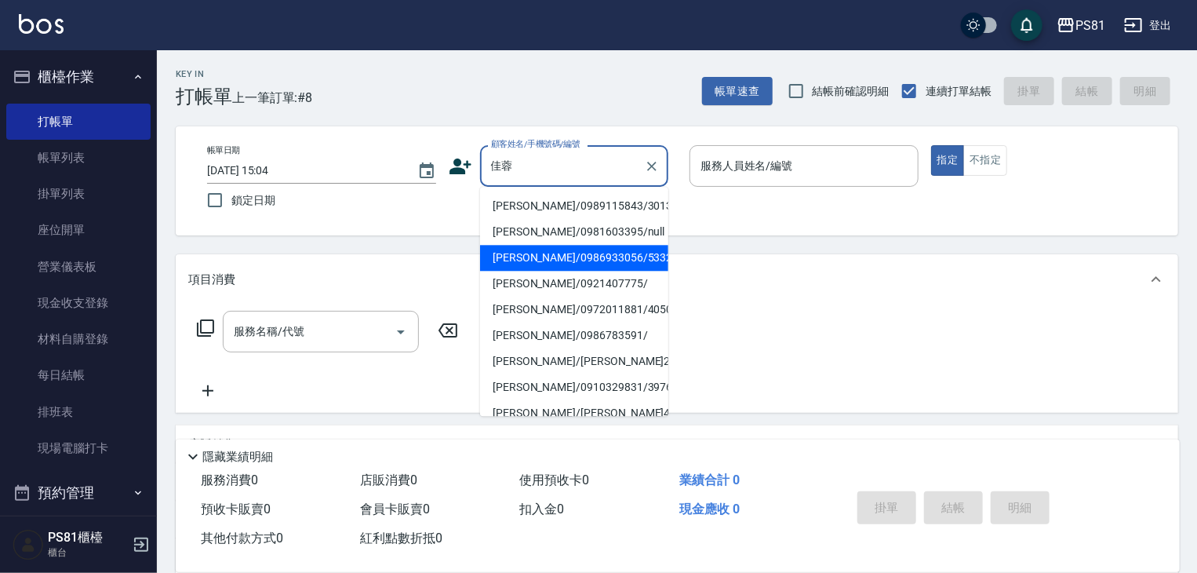
click at [596, 254] on li "[PERSON_NAME]/0986933056/5332" at bounding box center [574, 258] width 188 height 26
type input "[PERSON_NAME]/0986933056/5332"
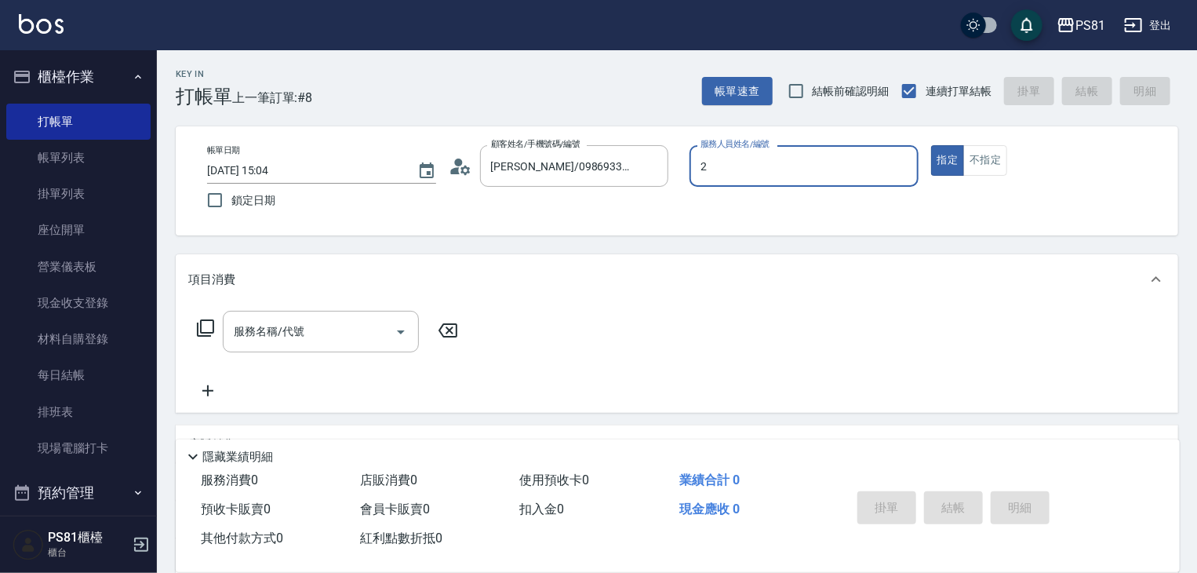
type input "[DEMOGRAPHIC_DATA]-2"
click at [287, 346] on div "服務名稱/代號" at bounding box center [321, 332] width 196 height 42
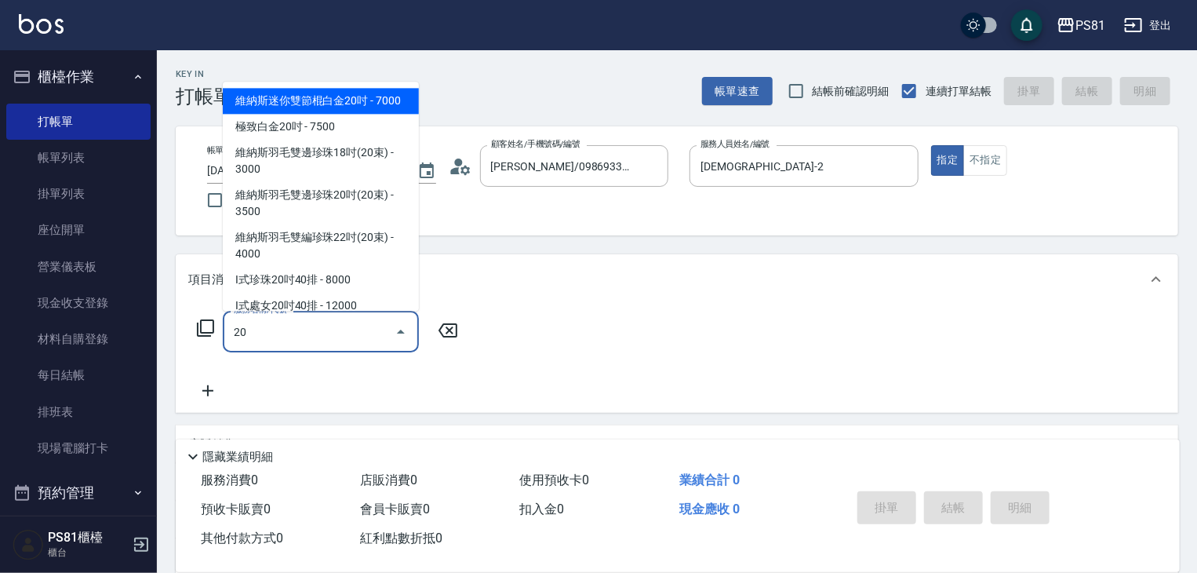
type input "2"
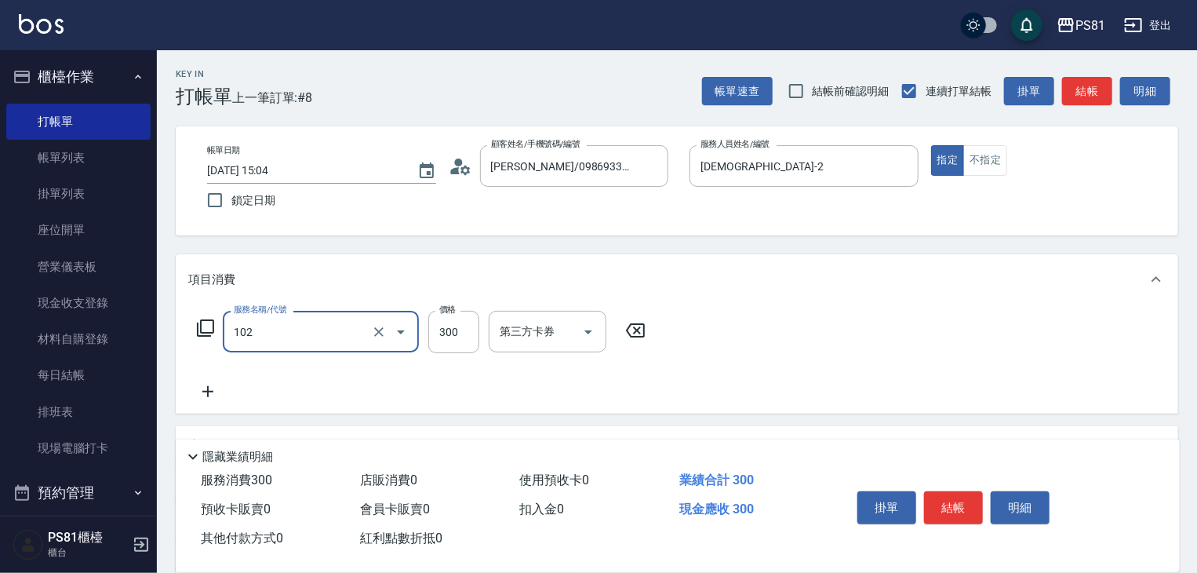
type input "保濕洗(102)"
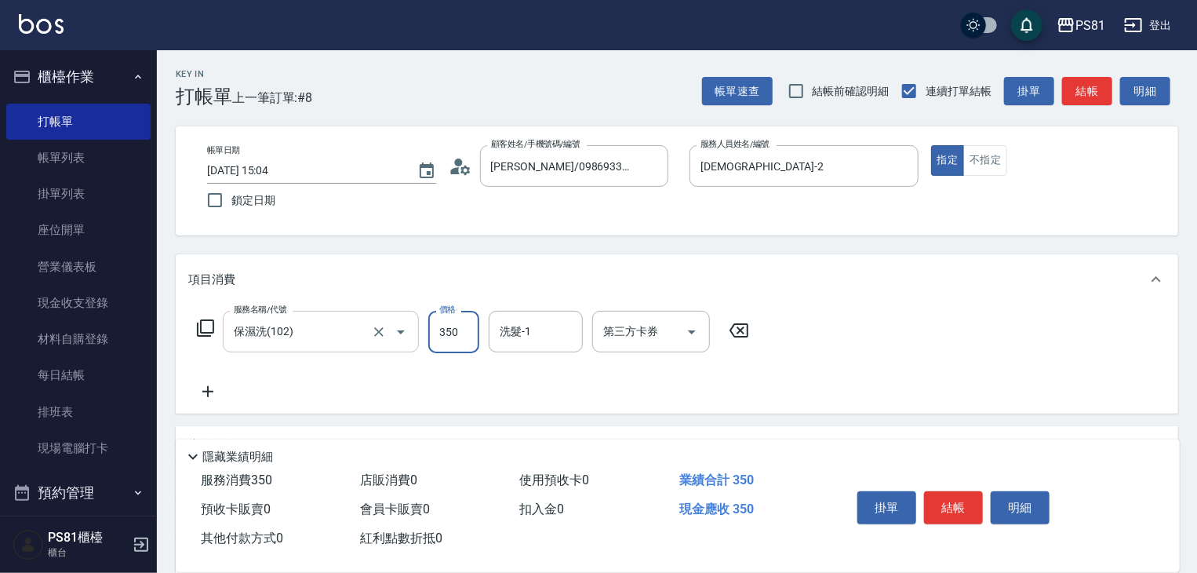
type input "350"
type input "涵文-22"
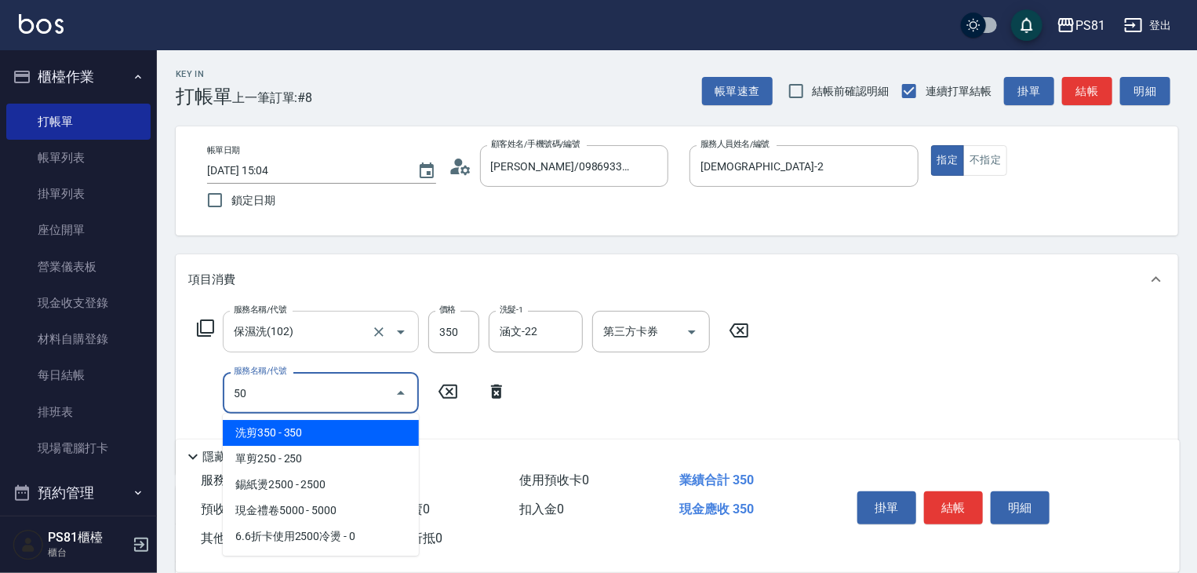
type input "5"
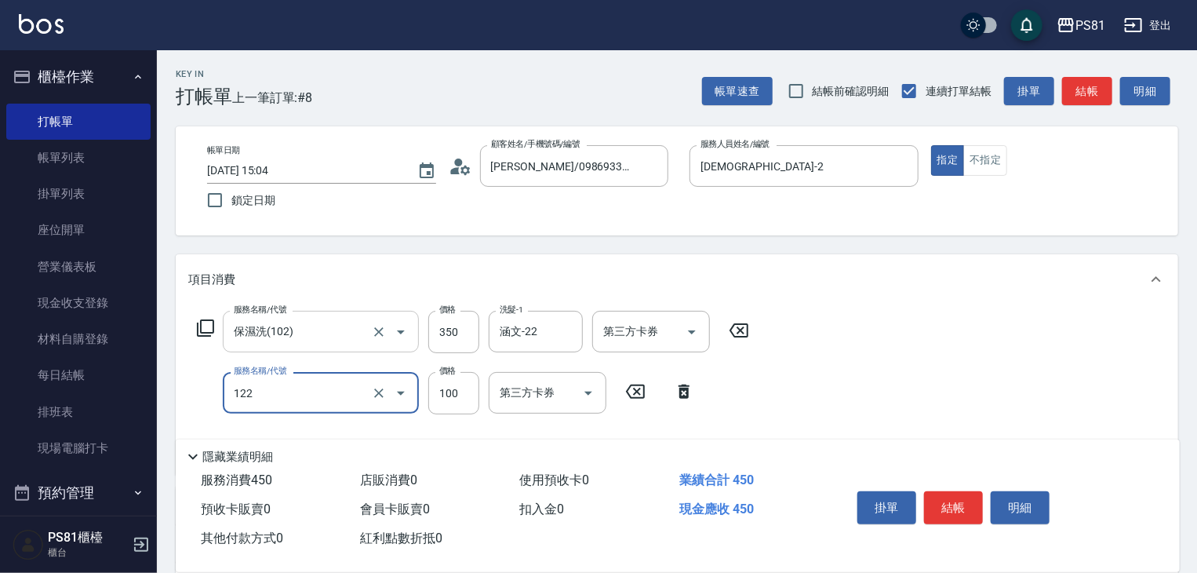
type input "電棒造型(122)"
type input "50"
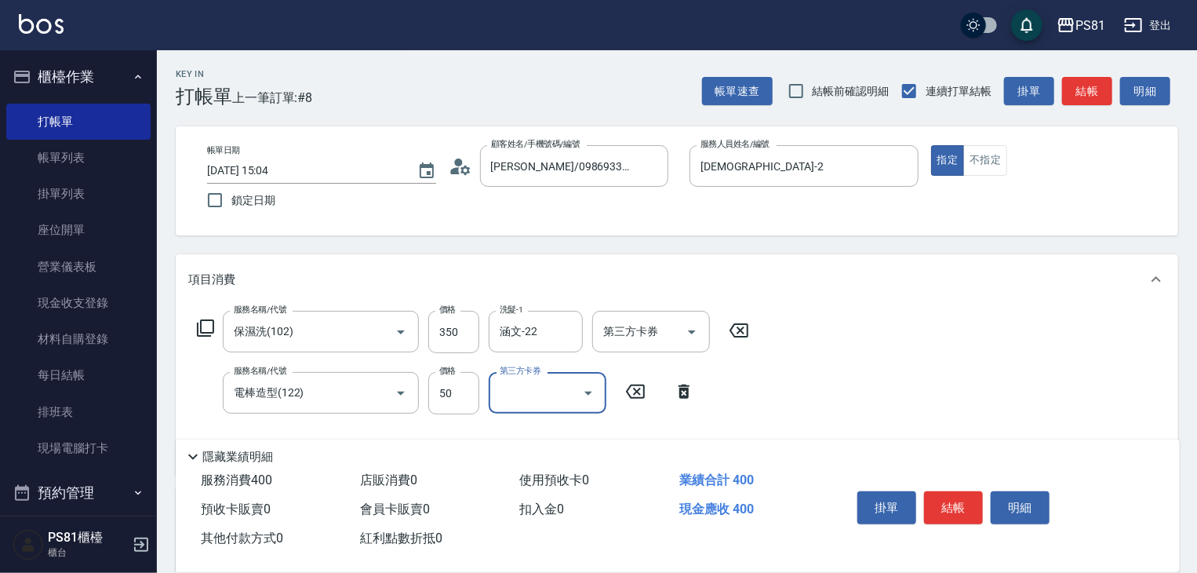
drag, startPoint x: 884, startPoint y: 378, endPoint x: 929, endPoint y: 396, distance: 49.0
click at [885, 379] on div "服務名稱/代號 保濕洗(102) 服務名稱/代號 價格 350 價格 洗髮-1 涵文-22 洗髮-1 第三方卡券 第三方卡券 服務名稱/代號 電棒造型(122…" at bounding box center [677, 389] width 1003 height 170
click at [975, 504] on button "結帳" at bounding box center [953, 507] width 59 height 33
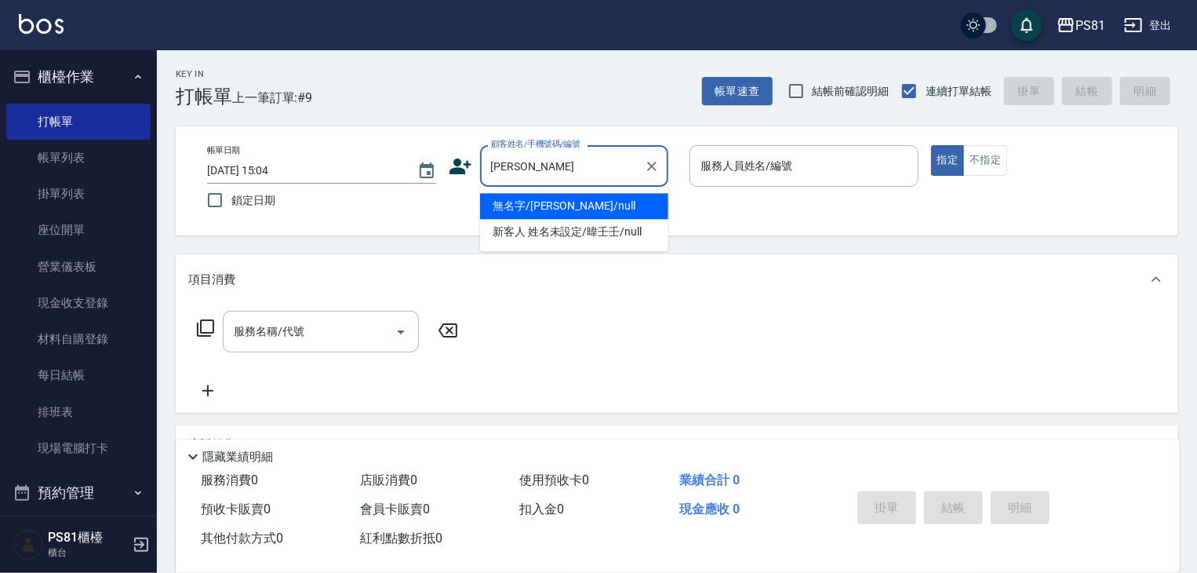
click at [551, 210] on li "無名字/[PERSON_NAME]/null" at bounding box center [574, 206] width 188 height 26
type input "無名字/[PERSON_NAME]/null"
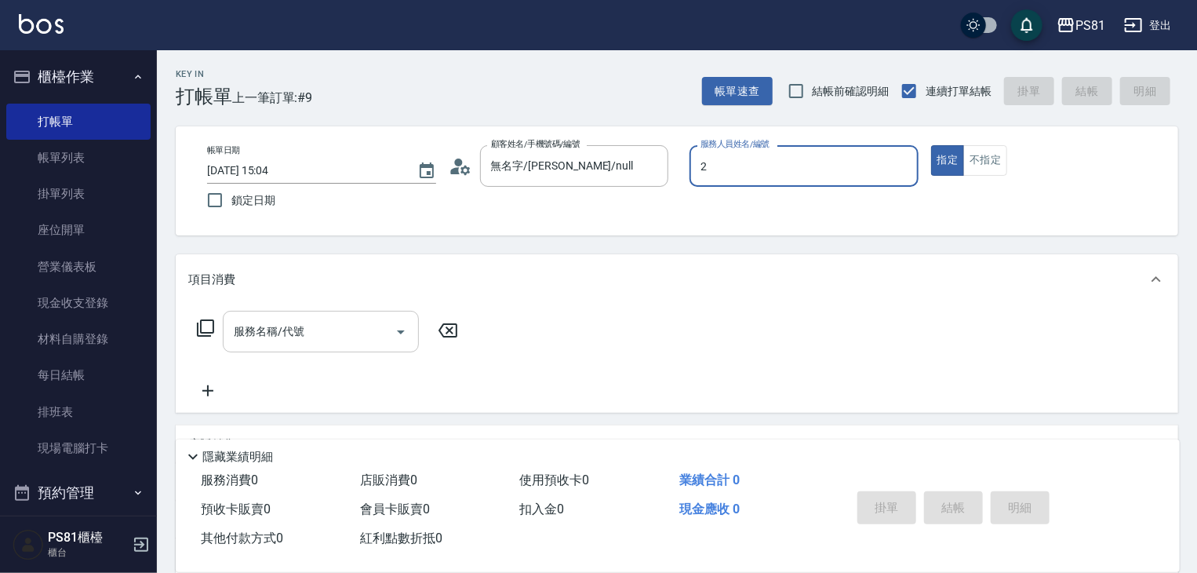
type input "[DEMOGRAPHIC_DATA]-2"
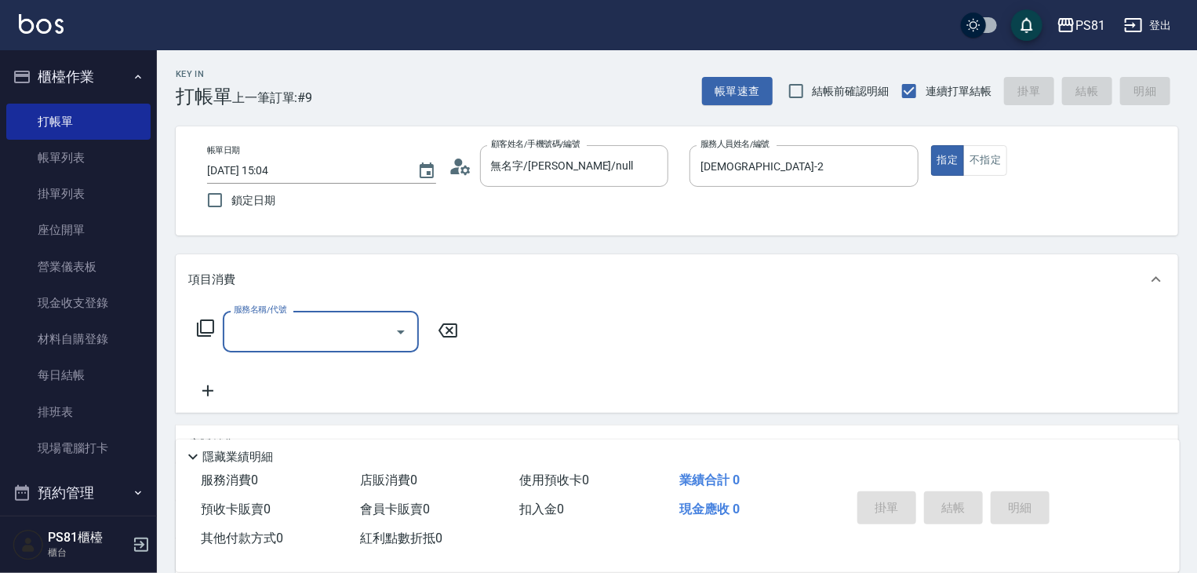
type input "1"
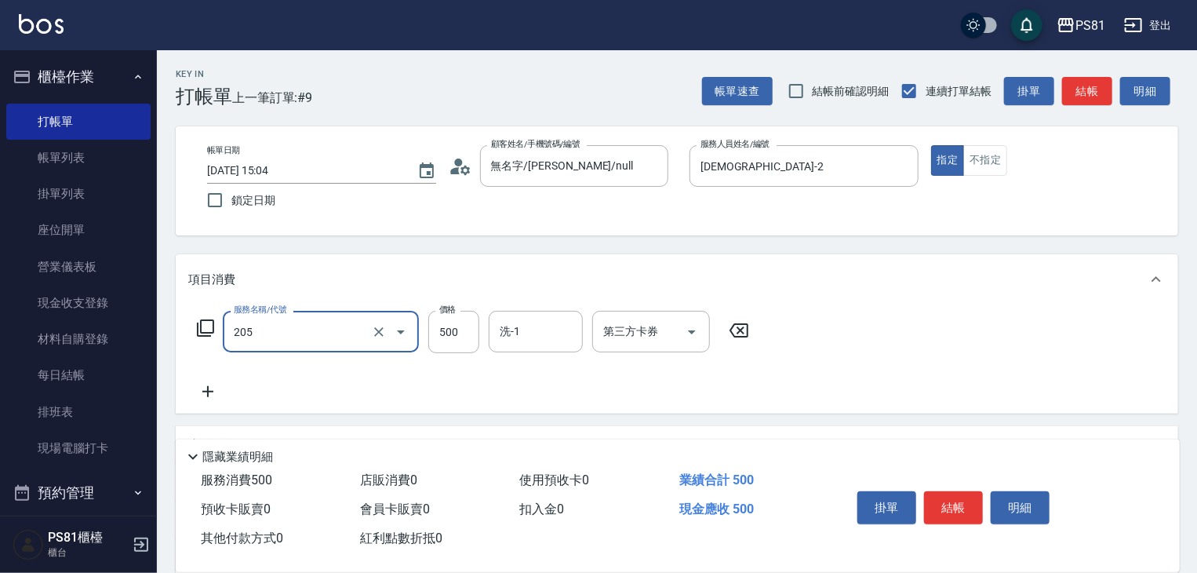
type input "A級單剪400(205)"
drag, startPoint x: 873, startPoint y: 364, endPoint x: 880, endPoint y: 374, distance: 12.4
click at [880, 374] on div "服務名稱/代號 A級單剪400(205) 服務名稱/代號 價格 500 價格 洗-1 洗-1 第三方卡券 第三方卡券" at bounding box center [677, 358] width 1003 height 109
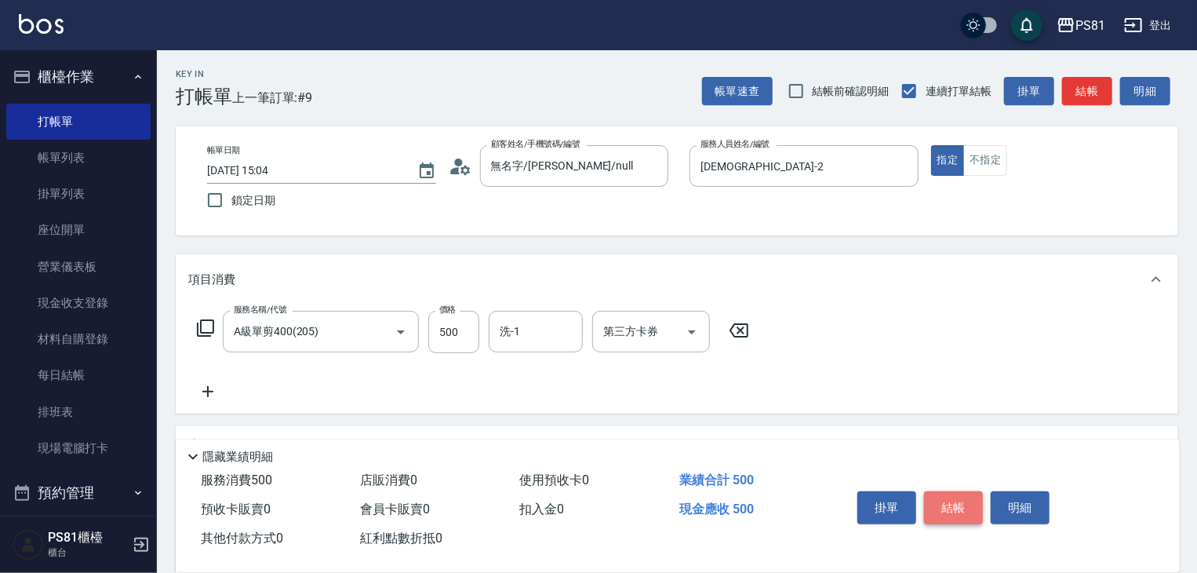
click at [947, 494] on button "結帳" at bounding box center [953, 507] width 59 height 33
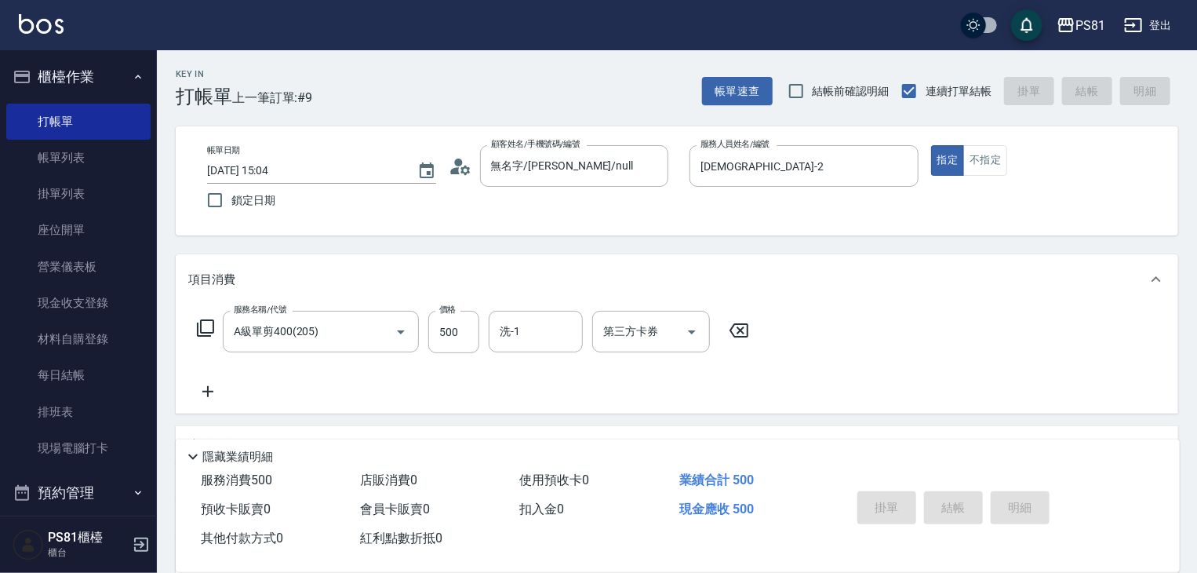
type input "[DATE] 15:05"
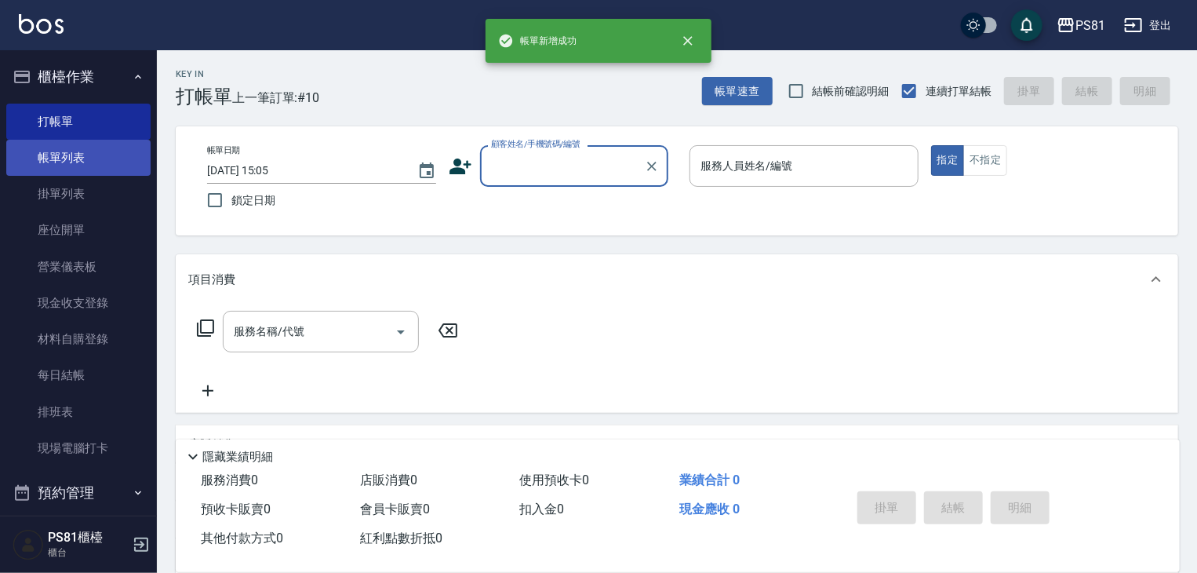
click at [64, 169] on link "帳單列表" at bounding box center [78, 158] width 144 height 36
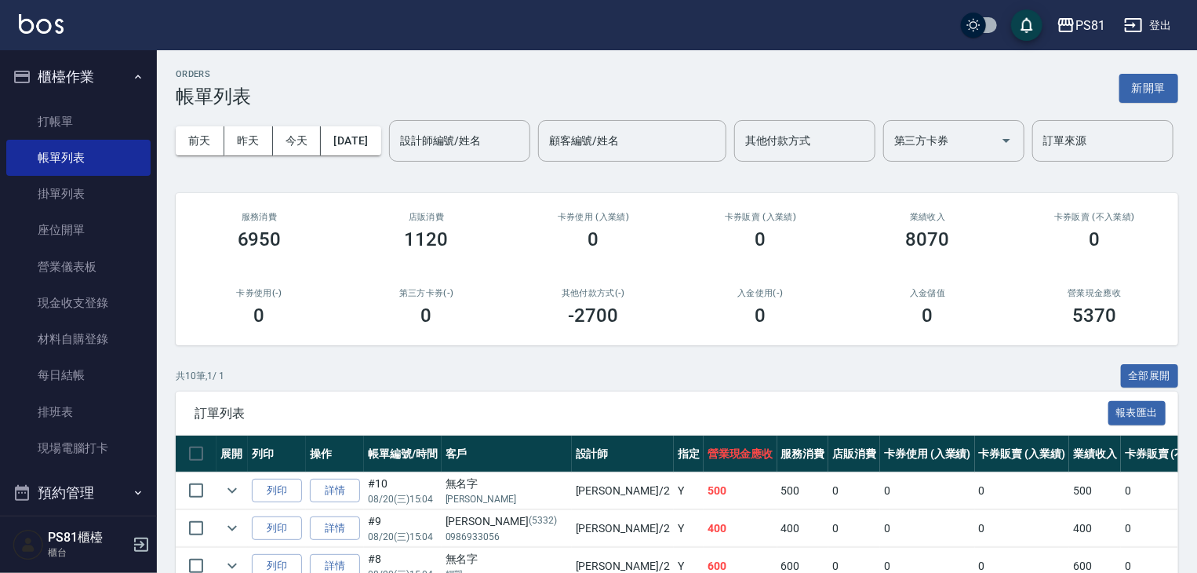
click at [239, 225] on div "ORDERS 帳單列表 新開單 [DATE] [DATE] [DATE] [DATE] 設計師編號/姓名 設計師編號/姓名 顧客編號/姓名 顧客編號/姓名 其…" at bounding box center [677, 480] width 1041 height 860
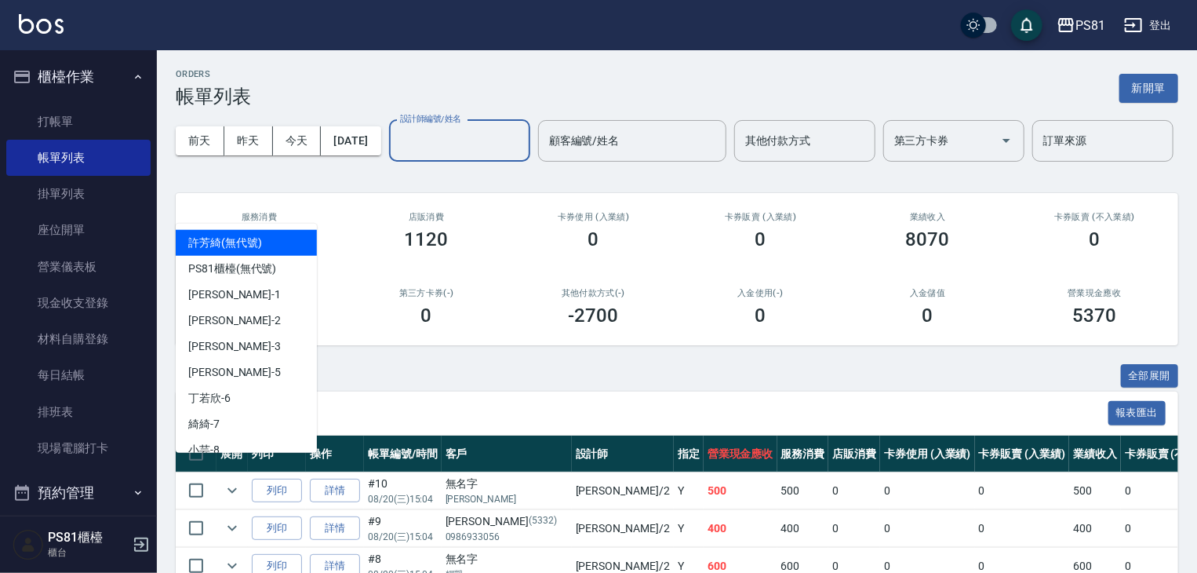
click at [396, 155] on input "設計師編號/姓名" at bounding box center [459, 140] width 127 height 27
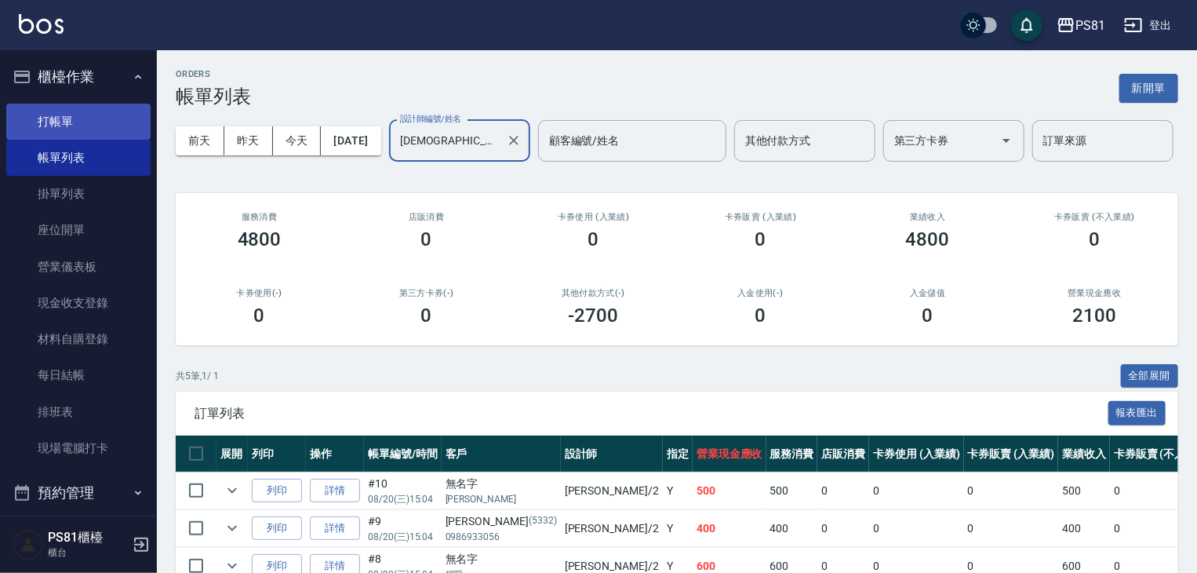
type input "[DEMOGRAPHIC_DATA]-2"
click at [53, 111] on link "打帳單" at bounding box center [78, 122] width 144 height 36
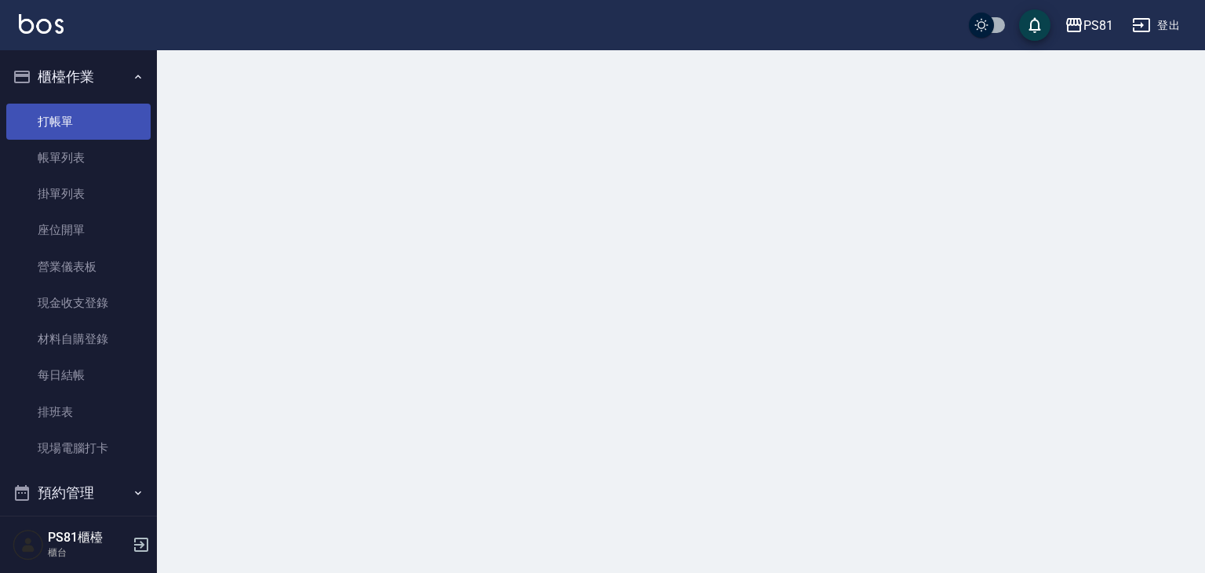
click at [50, 111] on link "打帳單" at bounding box center [78, 122] width 144 height 36
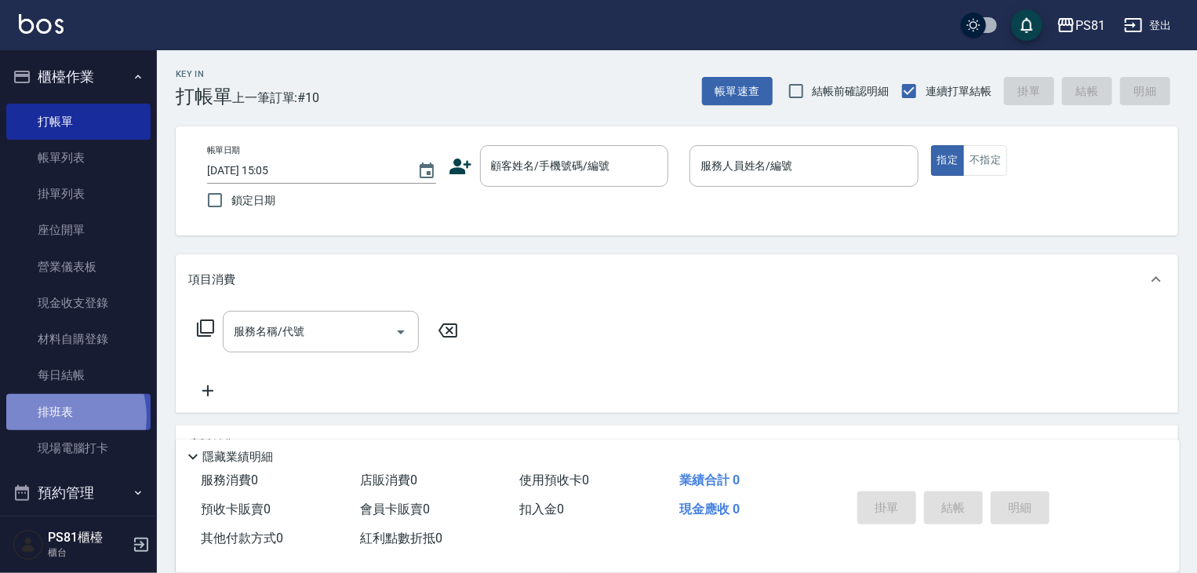
click at [56, 417] on link "排班表" at bounding box center [78, 412] width 144 height 36
